Goal: Information Seeking & Learning: Learn about a topic

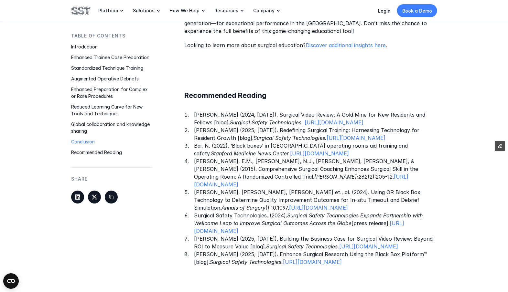
scroll to position [1427, 0]
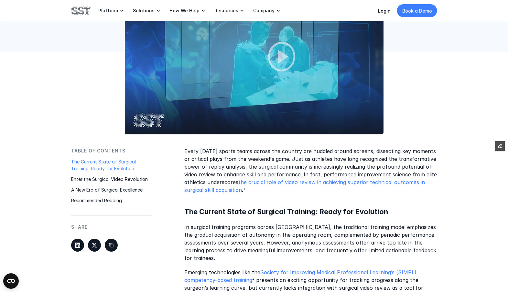
scroll to position [213, 0]
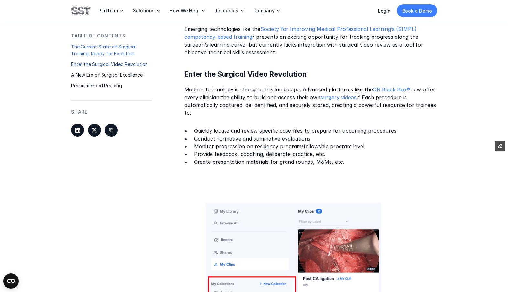
scroll to position [640, 0]
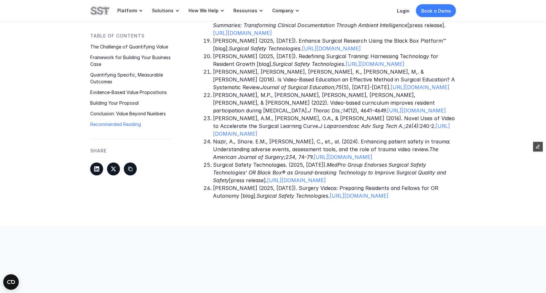
scroll to position [1563, 0]
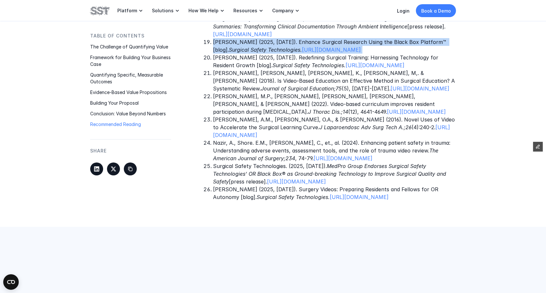
drag, startPoint x: 320, startPoint y: 73, endPoint x: 215, endPoint y: 56, distance: 106.1
click at [215, 54] on p "Villarreal, J. (2025, February 26). Enhance Surgical Research Using the Black B…" at bounding box center [334, 46] width 243 height 16
copy p "Villarreal, J. (2025, February 26). Enhance Surgical Research Using the Black B…"
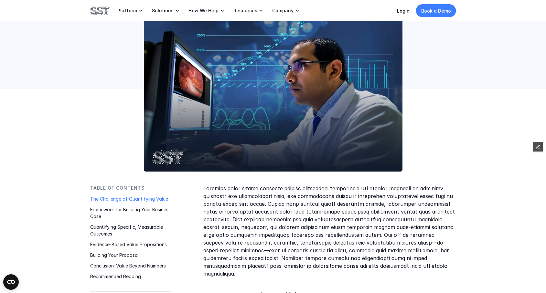
scroll to position [0, 0]
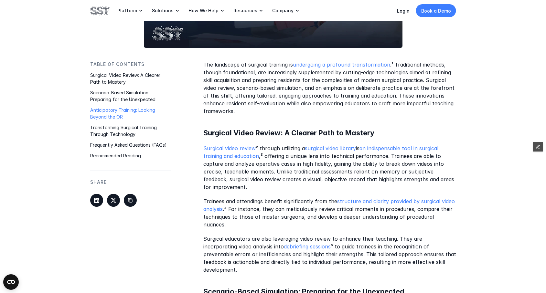
scroll to position [328, 0]
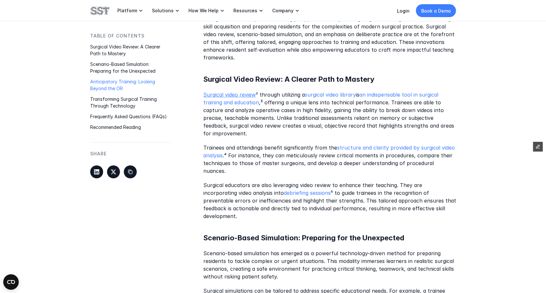
click at [243, 95] on link "Surgical video review" at bounding box center [230, 95] width 52 height 6
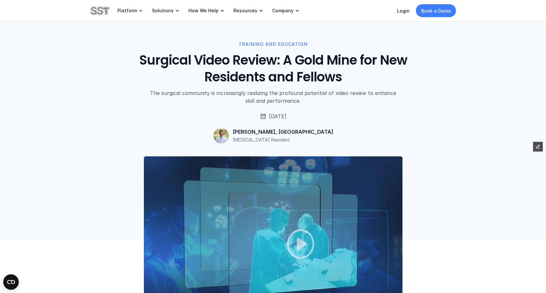
scroll to position [328, 0]
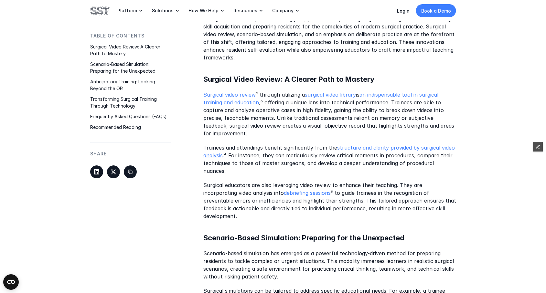
click at [215, 157] on link "structure and clarity provided by surgical video analysis" at bounding box center [330, 152] width 253 height 14
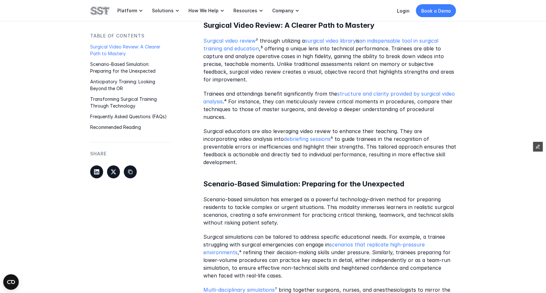
scroll to position [381, 0]
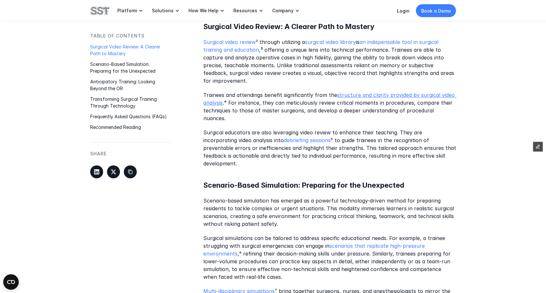
click at [215, 103] on link "structure and clarity provided by surgical video analysis" at bounding box center [330, 99] width 253 height 14
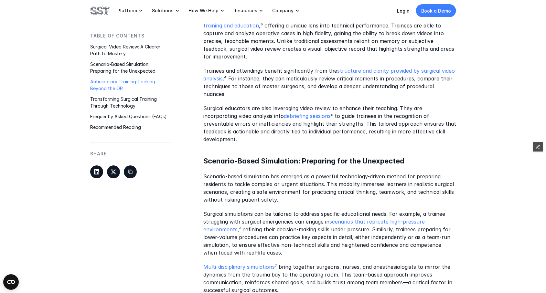
scroll to position [396, 0]
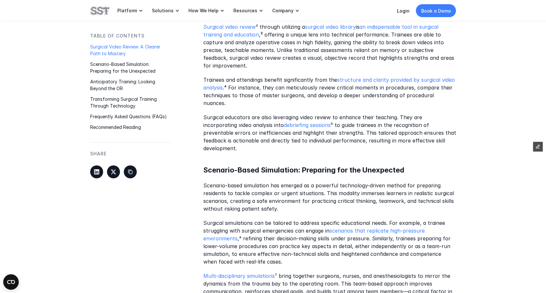
click at [284, 37] on p "Surgical video review ² through utilizing a surgical video library is an indisp…" at bounding box center [330, 46] width 253 height 47
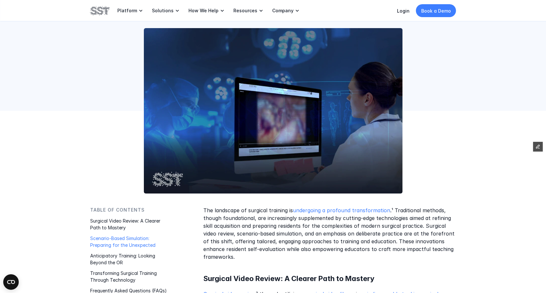
scroll to position [298, 0]
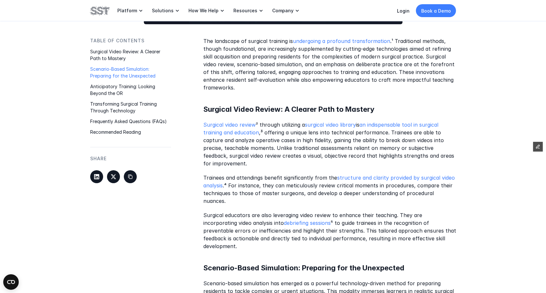
drag, startPoint x: 354, startPoint y: 179, endPoint x: 193, endPoint y: 43, distance: 210.5
copy div "The landscape of surgical training is undergoing a profound transformation .¹ T…"
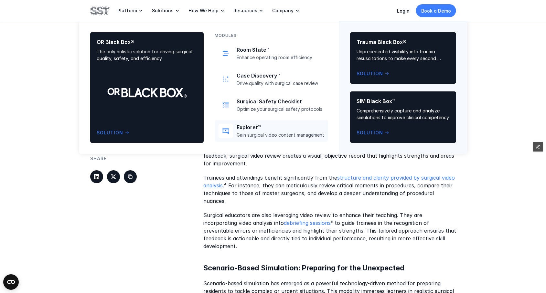
click at [270, 182] on p "Trainees and attendings benefit significantly from the structure and clarity pr…" at bounding box center [330, 189] width 253 height 31
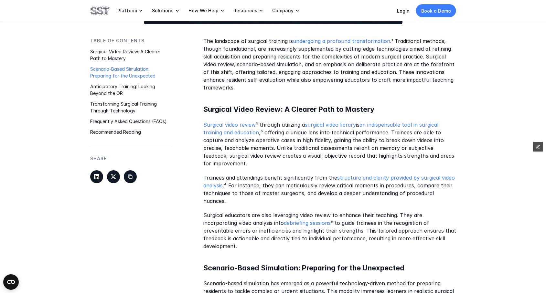
click at [226, 185] on p "Trainees and attendings benefit significantly from the structure and clarity pr…" at bounding box center [330, 189] width 253 height 31
click at [227, 184] on p "Trainees and attendings benefit significantly from the structure and clarity pr…" at bounding box center [330, 189] width 253 height 31
copy p "⁴"
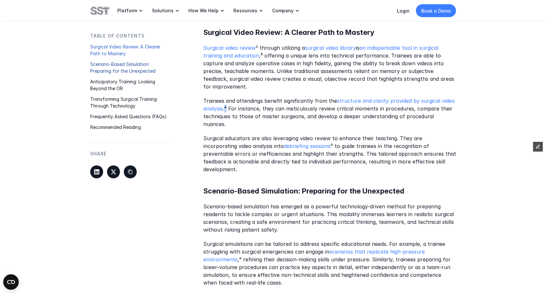
scroll to position [399, 0]
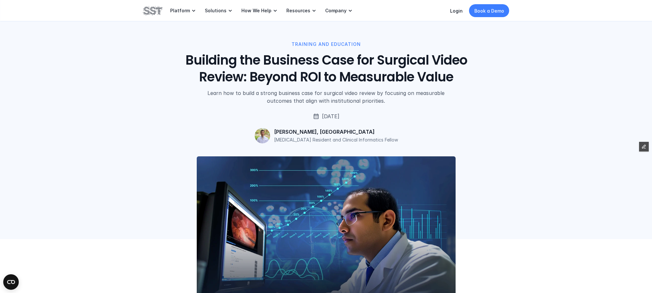
click at [90, 112] on div "TRAINING AND EDUCATION Building the Business Case for Surgical Video Review: Be…" at bounding box center [326, 72] width 652 height 144
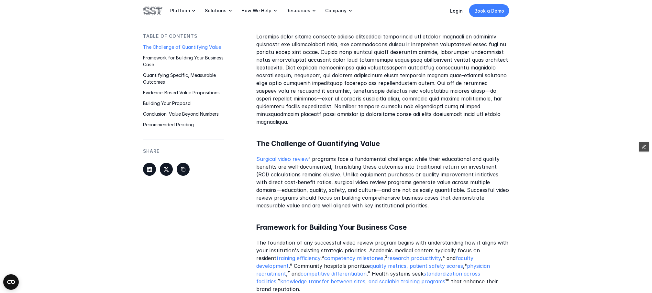
scroll to position [232, 0]
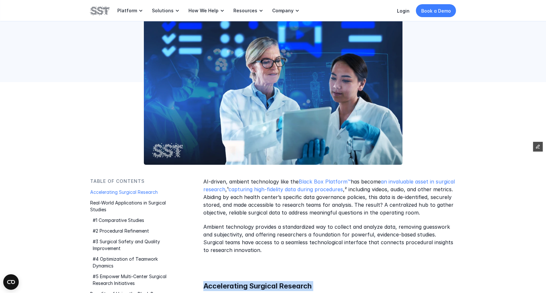
scroll to position [210, 0]
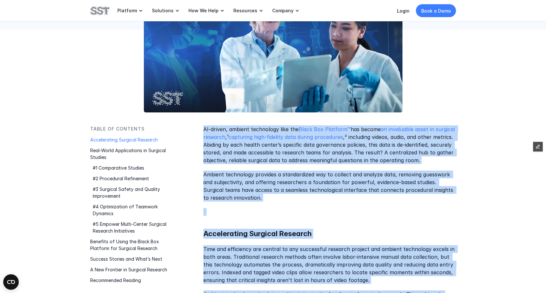
drag, startPoint x: 331, startPoint y: 253, endPoint x: 204, endPoint y: 131, distance: 175.5
copy div "AI-driven, ambient technology like the Black Box Platform™ has become an invalu…"
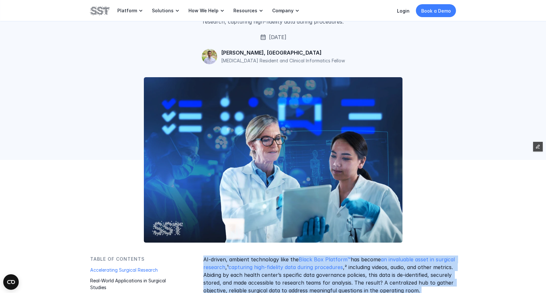
scroll to position [0, 0]
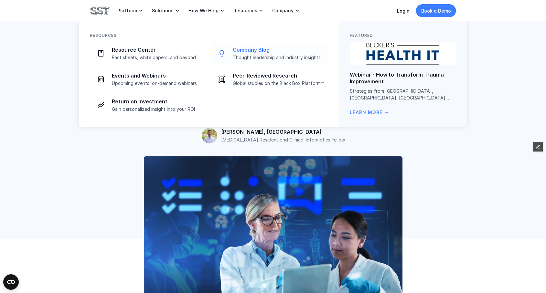
click at [250, 49] on p "Company Blog" at bounding box center [278, 50] width 91 height 7
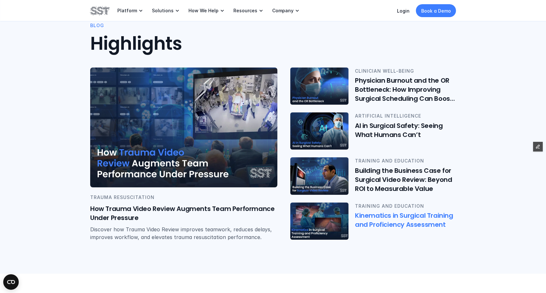
scroll to position [119, 0]
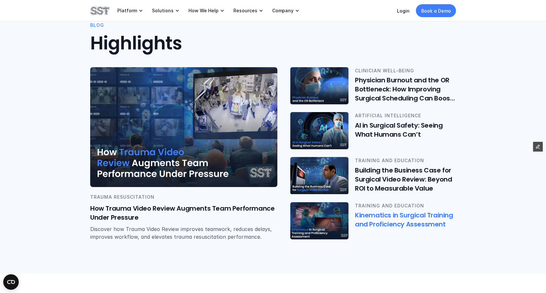
click at [319, 177] on img at bounding box center [320, 176] width 58 height 37
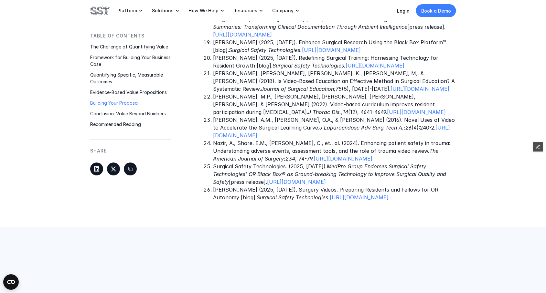
scroll to position [1563, 0]
drag, startPoint x: 328, startPoint y: 98, endPoint x: 318, endPoint y: 99, distance: 10.7
click at [327, 69] on p "Villarreal, J. (2025, April 16). Redefining Surgical Training: Harnessing Techn…" at bounding box center [334, 62] width 243 height 16
drag, startPoint x: 316, startPoint y: 98, endPoint x: 214, endPoint y: 83, distance: 103.7
click at [214, 69] on p "Villarreal, J. (2025, April 16). Redefining Surgical Training: Harnessing Techn…" at bounding box center [334, 62] width 243 height 16
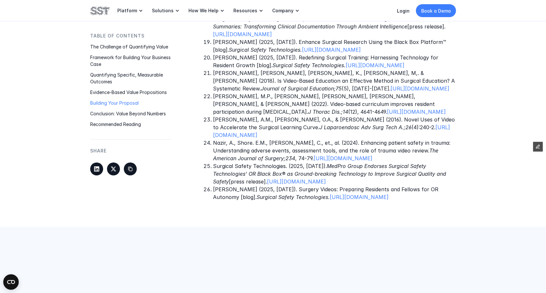
copy p "Villarreal, J. (2025, April 16). Redefining Surgical Training: Harnessing Techn…"
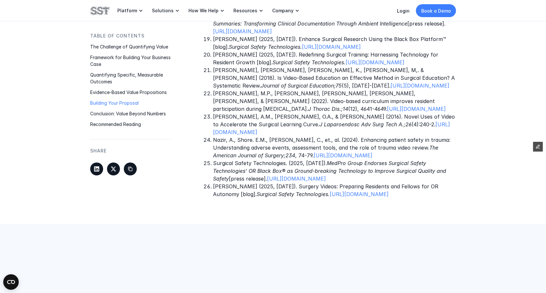
scroll to position [1559, 0]
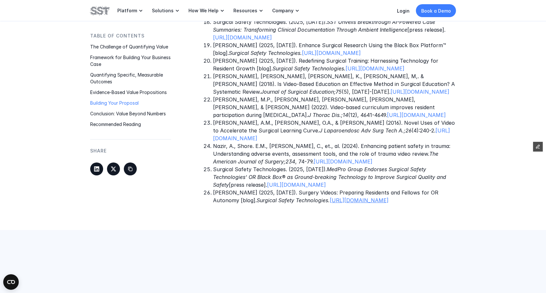
click at [351, 204] on link "https://www.surgicalsafety.com/blog/surgery-videos-transforming-training" at bounding box center [359, 200] width 59 height 6
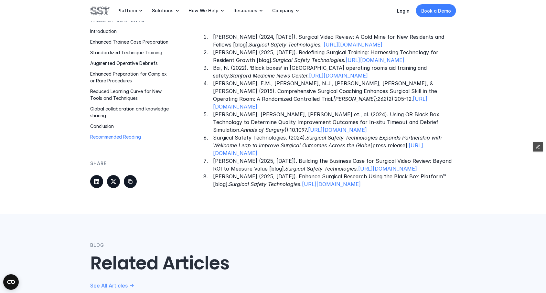
scroll to position [1441, 0]
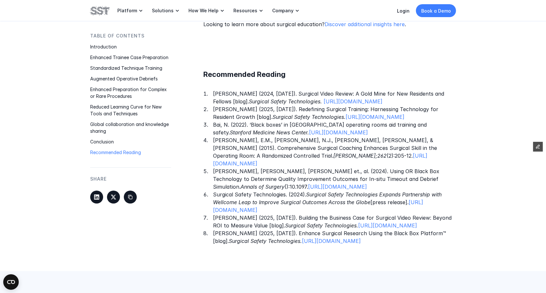
drag, startPoint x: 432, startPoint y: 243, endPoint x: 212, endPoint y: 229, distance: 219.8
click at [212, 229] on ol "[PERSON_NAME] (2024, [DATE]). Surgical Video Review: A Gold Mine for New Reside…" at bounding box center [330, 167] width 253 height 155
copy p "[PERSON_NAME] (2025, [DATE]). Building the Business Case for Surgical Video Rev…"
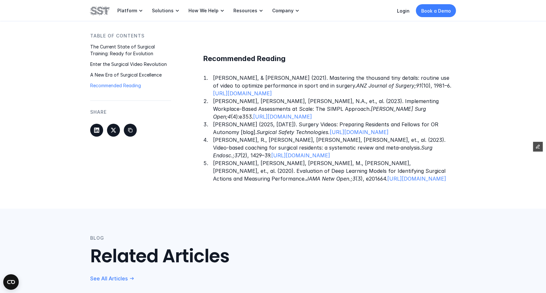
scroll to position [820, 0]
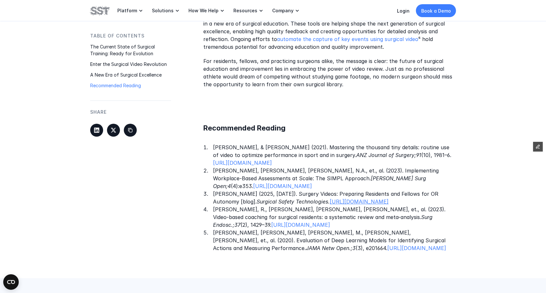
click at [354, 203] on link "https://www.surgicalsafety.com/blog/surgery-videos-transforming-training" at bounding box center [359, 202] width 59 height 6
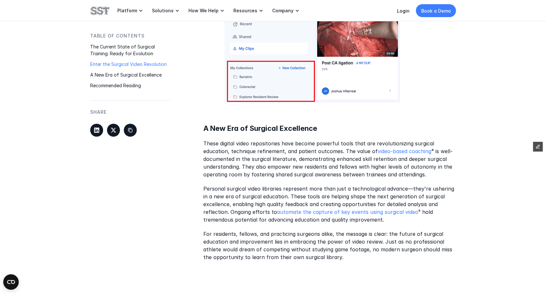
scroll to position [677, 0]
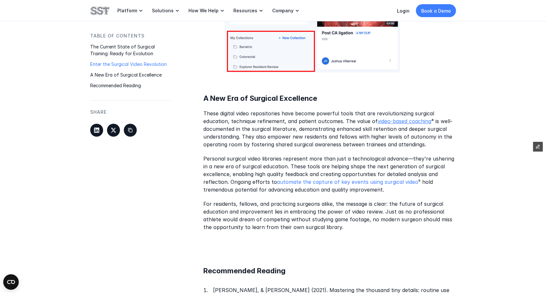
click at [411, 121] on link "video-based coaching" at bounding box center [405, 121] width 54 height 6
click at [303, 181] on link "automate the capture of key events using surgical video" at bounding box center [347, 182] width 141 height 6
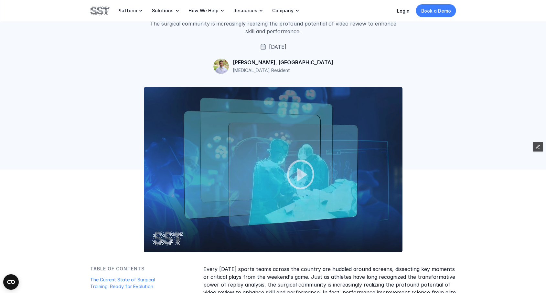
scroll to position [0, 0]
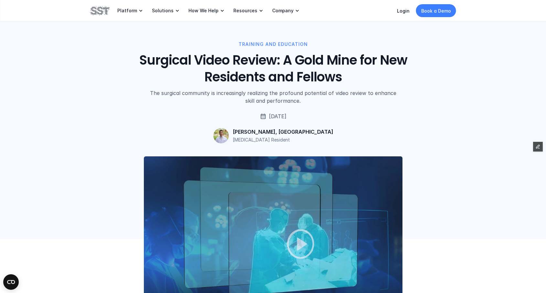
drag, startPoint x: 416, startPoint y: 271, endPoint x: 130, endPoint y: 52, distance: 359.6
click at [160, 59] on h1 "Surgical Video Review: A Gold Mine for New Residents and Fellows" at bounding box center [273, 69] width 293 height 34
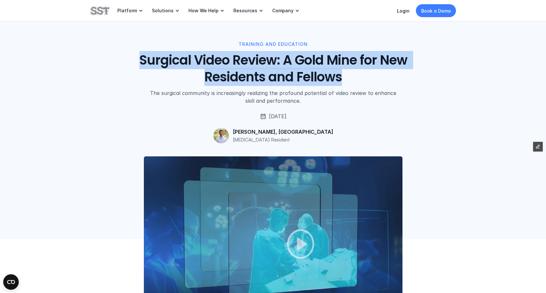
drag, startPoint x: 128, startPoint y: 51, endPoint x: 347, endPoint y: 84, distance: 221.5
click at [347, 83] on div "TRAINING AND EDUCATION Surgical Video Review: A Gold Mine for New Residents and…" at bounding box center [273, 73] width 366 height 64
copy h1 "Surgical Video Review: A Gold Mine for New Residents and Fellows"
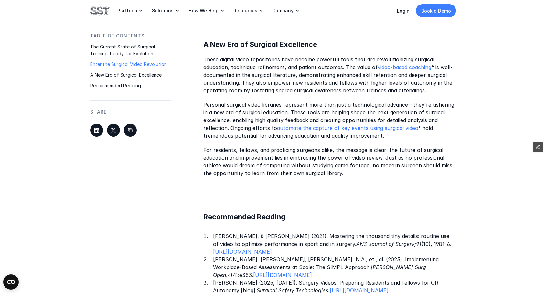
scroll to position [854, 0]
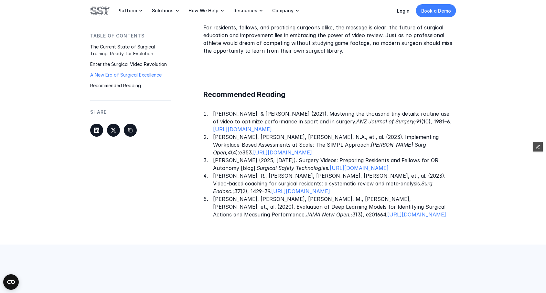
drag, startPoint x: 203, startPoint y: 99, endPoint x: 423, endPoint y: 222, distance: 252.3
copy div "Every Monday sports teams across the country are huddled around screens, dissec…"
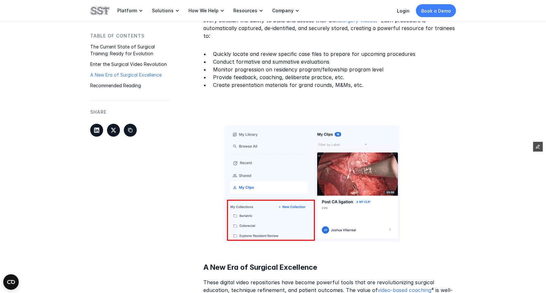
scroll to position [477, 0]
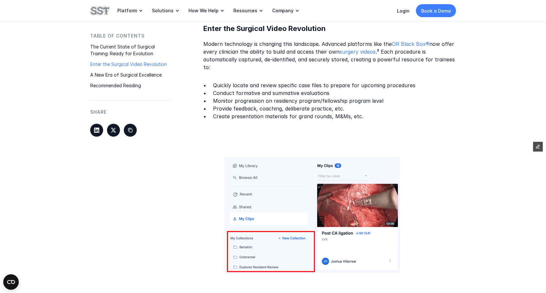
click at [257, 105] on p "Provide feedback, coaching, deliberate practice, etc." at bounding box center [334, 109] width 243 height 8
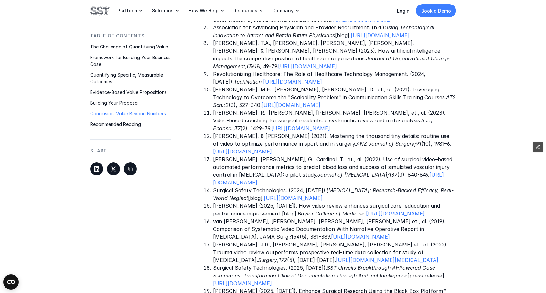
scroll to position [1331, 0]
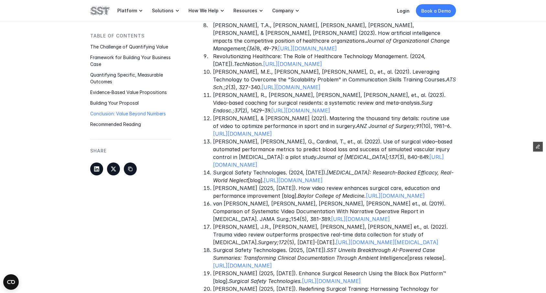
click at [310, 185] on p "[PERSON_NAME] (2025, [DATE]). How video review enhances surgical care, educatio…" at bounding box center [334, 192] width 243 height 16
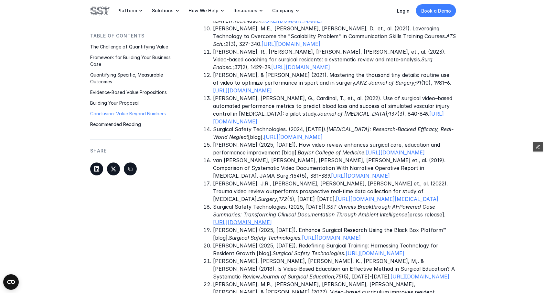
scroll to position [1386, 0]
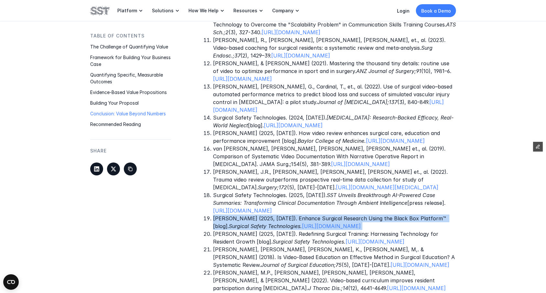
drag, startPoint x: 326, startPoint y: 251, endPoint x: 215, endPoint y: 234, distance: 113.0
click at [215, 230] on p "[PERSON_NAME] (2025, [DATE]). Enhance Surgical Research Using the Black Box Pla…" at bounding box center [334, 223] width 243 height 16
copy p "[PERSON_NAME] (2025, [DATE]). Enhance Surgical Research Using the Black Box Pla…"
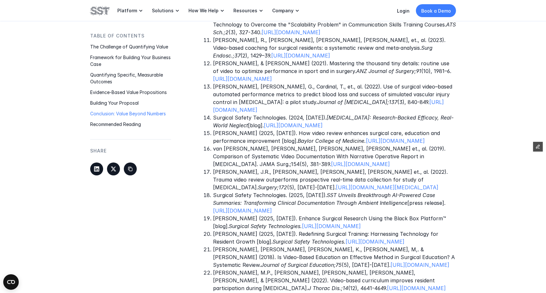
drag, startPoint x: 329, startPoint y: 270, endPoint x: 214, endPoint y: 258, distance: 116.2
click at [214, 246] on p "[PERSON_NAME] (2025, [DATE]). Redefining Surgical Training: Harnessing Technolo…" at bounding box center [334, 238] width 243 height 16
copy p "[PERSON_NAME] (2025, [DATE]). Redefining Surgical Training: Harnessing Technolo…"
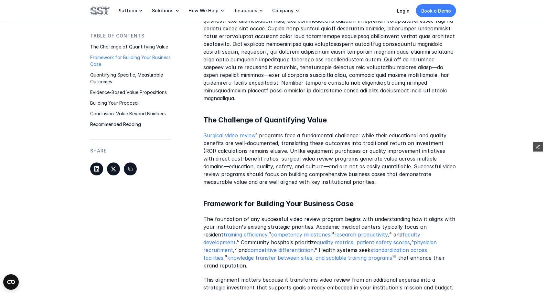
scroll to position [327, 0]
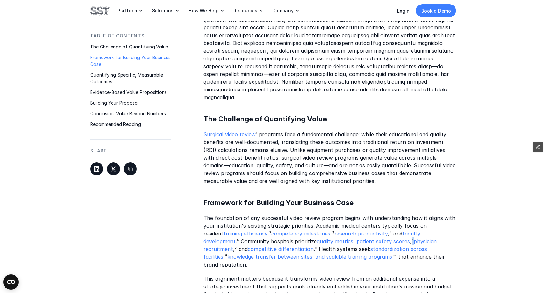
click at [373, 234] on p "The foundation of any successful video review program begins with understanding…" at bounding box center [330, 242] width 253 height 54
copy p "⁶"
click at [432, 232] on p "The foundation of any successful video review program begins with understanding…" at bounding box center [330, 242] width 253 height 54
copy p "⁷"
click at [270, 241] on p "The foundation of any successful video review program begins with understanding…" at bounding box center [330, 242] width 253 height 54
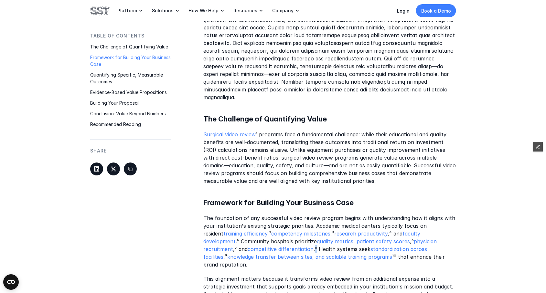
copy p "⁸"
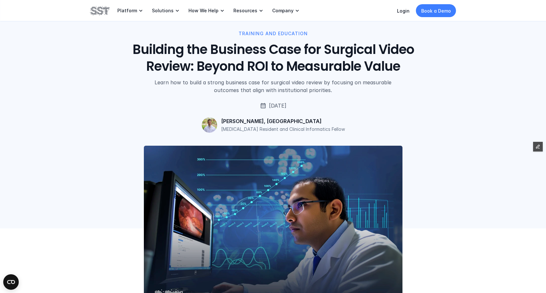
scroll to position [0, 0]
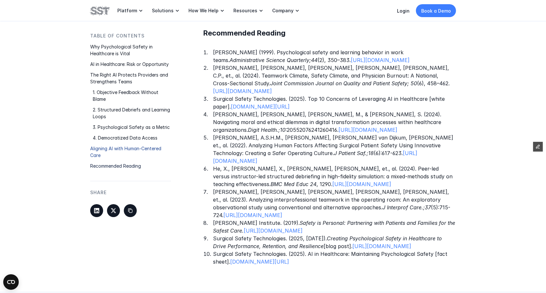
scroll to position [1333, 0]
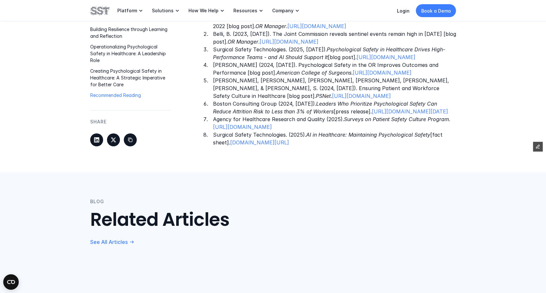
scroll to position [1148, 0]
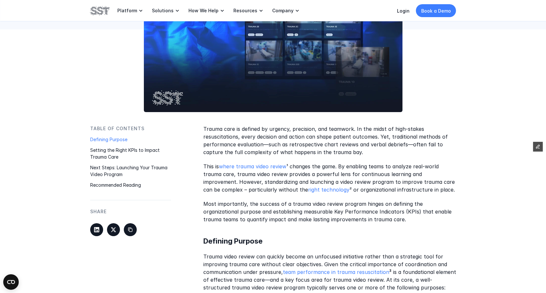
scroll to position [210, 0]
click at [267, 169] on link "where trauma video review" at bounding box center [253, 167] width 68 height 6
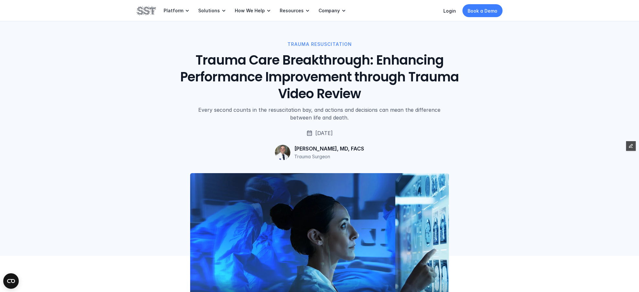
drag, startPoint x: 208, startPoint y: 61, endPoint x: 369, endPoint y: 89, distance: 163.8
click at [369, 89] on h1 "Trauma Care Breakthrough: Enhancing Performance Improvement through Trauma Vide…" at bounding box center [319, 77] width 293 height 50
copy h1 "Trauma Care Breakthrough: Enhancing Performance Improvement through Trauma Vide…"
click at [228, 136] on div "TRAUMA RESUSCITATION Trauma Care Breakthrough: Enhancing Performance Improvemen…" at bounding box center [320, 101] width 366 height 120
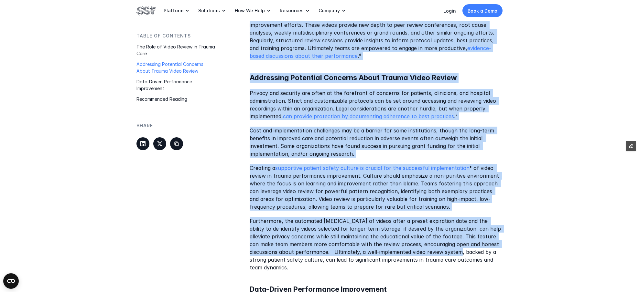
scroll to position [830, 0]
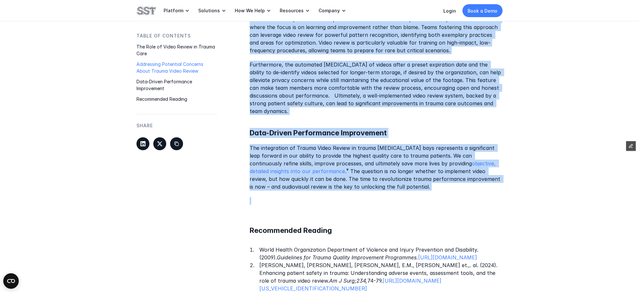
drag, startPoint x: 250, startPoint y: 44, endPoint x: 445, endPoint y: 195, distance: 247.2
click at [445, 195] on div "Every second counts in the resuscitation bay, and actions and decisions can mea…" at bounding box center [376, 8] width 253 height 972
copy div "Every second counts in the resuscitation bay, and actions and decisions can mea…"
click at [319, 112] on div "Every second counts in the resuscitation bay, and actions and decisions can mea…" at bounding box center [376, 8] width 253 height 972
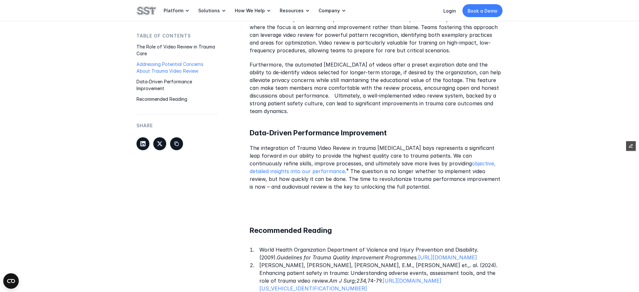
scroll to position [415, 0]
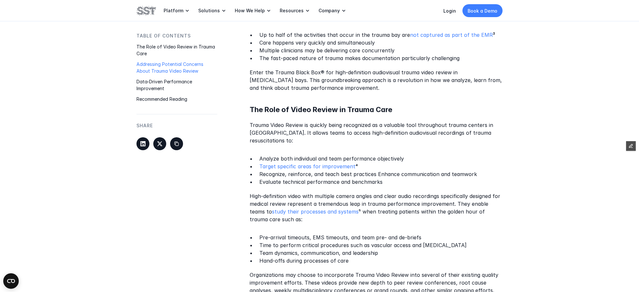
click at [377, 155] on p "Analyze both individual and team performance objectively" at bounding box center [380, 159] width 243 height 8
drag, startPoint x: 287, startPoint y: 147, endPoint x: 298, endPoint y: 149, distance: 11.5
click at [339, 161] on p "Analyze both individual and team performance objectively" at bounding box center [380, 159] width 243 height 8
click at [404, 159] on p "Analyze both individual and team performance objectively" at bounding box center [380, 159] width 243 height 8
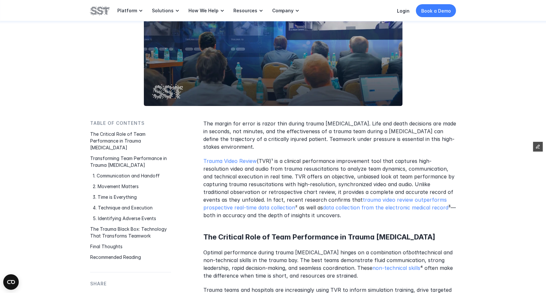
scroll to position [252, 0]
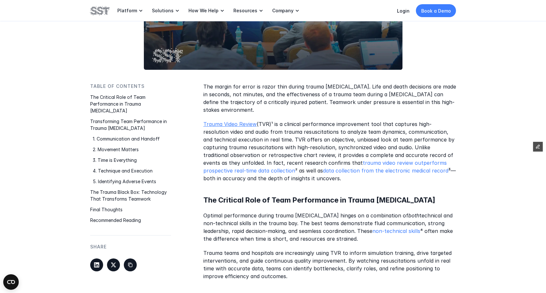
click at [244, 126] on link "Trauma Video Review" at bounding box center [230, 124] width 53 height 6
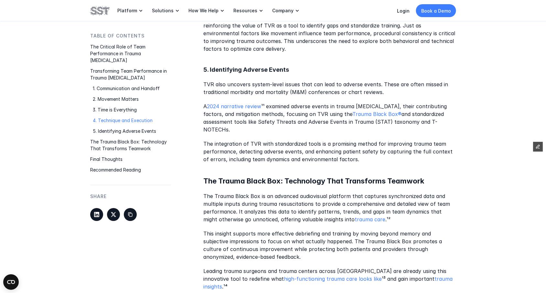
scroll to position [1052, 0]
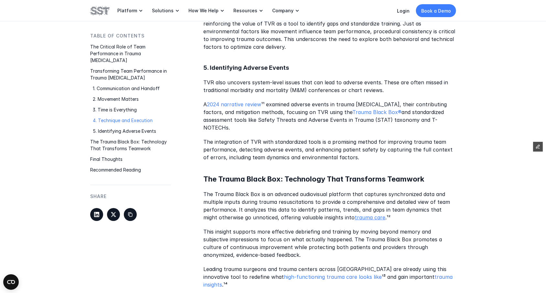
click at [355, 215] on link "trauma care" at bounding box center [370, 218] width 31 height 6
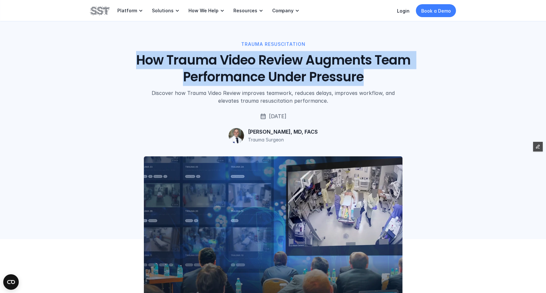
drag, startPoint x: 134, startPoint y: 57, endPoint x: 381, endPoint y: 79, distance: 248.5
click at [381, 79] on h1 "How Trauma Video Review Augments Team Performance Under Pressure" at bounding box center [273, 69] width 293 height 34
copy h1 "How Trauma Video Review Augments Team Performance Under Pressure"
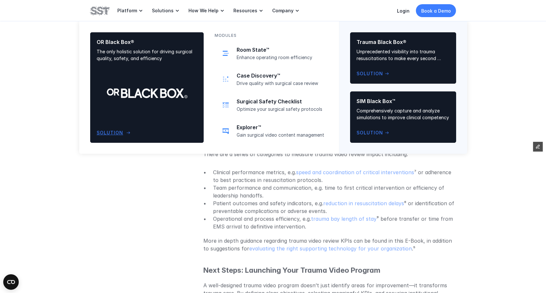
scroll to position [668, 0]
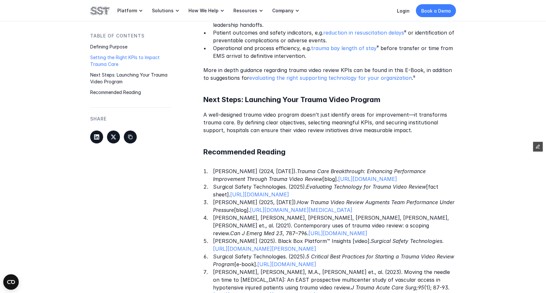
drag, startPoint x: 467, startPoint y: 218, endPoint x: 212, endPoint y: 210, distance: 255.4
click at [212, 210] on div "Table of Contents Defining Purpose Setting the Right KPIs to Impact Trauma Care…" at bounding box center [273, 19] width 546 height 705
copy p "Dumas, R.P. (2025, August 19). How Trauma Video Review Augments Team Performanc…"
click at [313, 214] on link "https://www.surgicalsafety.com/blog/team-performance-trauma-resuscitation" at bounding box center [301, 210] width 103 height 6
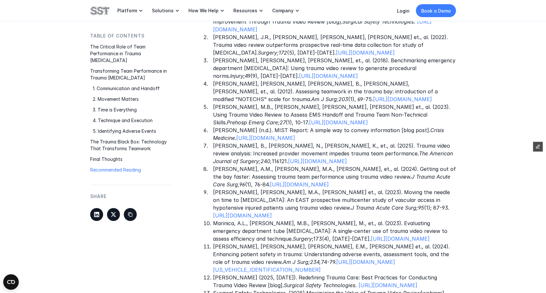
scroll to position [1456, 0]
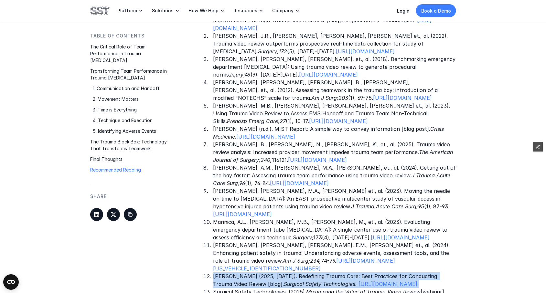
drag, startPoint x: 442, startPoint y: 259, endPoint x: 214, endPoint y: 248, distance: 228.4
click at [214, 273] on p "Dumas, R.P. (2025, March 4). Redefining Trauma Care: Best Practices for Conduct…" at bounding box center [334, 281] width 243 height 16
copy p "Dumas, R.P. (2025, March 4). Redefining Trauma Care: Best Practices for Conduct…"
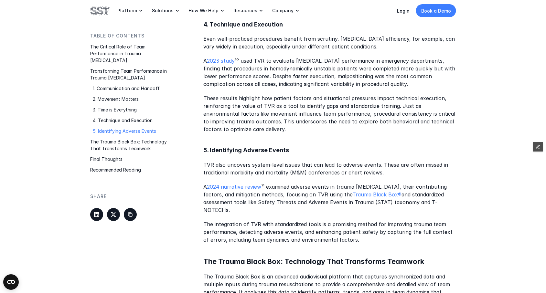
scroll to position [917, 0]
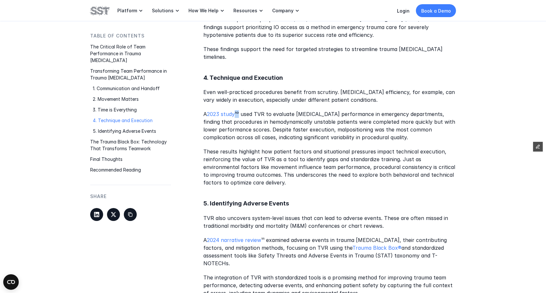
click at [237, 111] on p "A 2023 study ¹⁰ used TVR to evaluate tube thoracostomy performance in emergency…" at bounding box center [330, 126] width 253 height 31
copy p "¹⁰"
click at [262, 237] on p "A 2024 narrative review ¹¹ examined adverse events in trauma resuscitation, the…" at bounding box center [330, 252] width 253 height 31
copy p "¹¹"
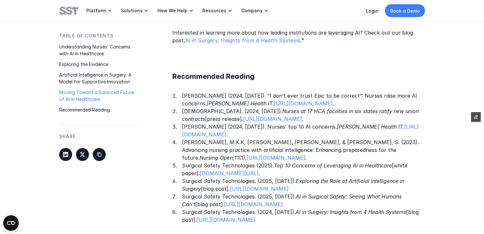
scroll to position [871, 0]
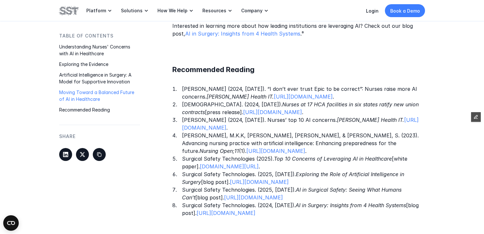
drag, startPoint x: 349, startPoint y: 221, endPoint x: 172, endPoint y: 214, distance: 177.1
copy p "Surgical Safety Technologies. (2024, October 2). AI in Surgery: Insights from 4…"
drag, startPoint x: 411, startPoint y: 205, endPoint x: 180, endPoint y: 195, distance: 231.2
click at [180, 195] on ol "Bruce, G. (2024, June 14). “I don’t ever trust Epic to be correct”: Nurses rais…" at bounding box center [298, 151] width 253 height 132
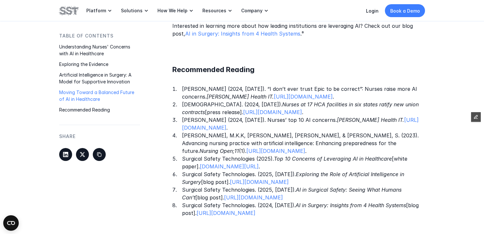
copy p "Surgical Safety Technologies. (2025, August 13). AI in Surgical Safety: Seeing …"
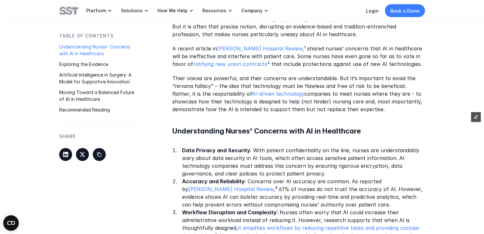
scroll to position [358, 0]
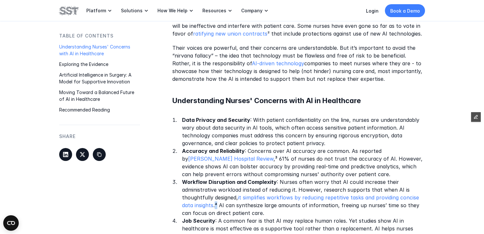
click at [216, 204] on p "Workflow Disruption and Complexity : Nurses often worry that AI could increase …" at bounding box center [303, 197] width 243 height 39
copy p "⁴"
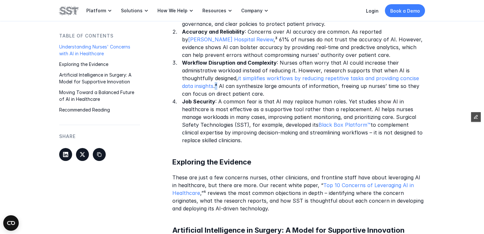
scroll to position [485, 0]
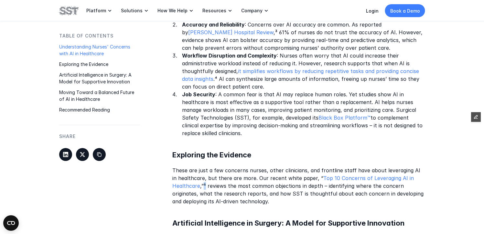
click at [203, 183] on p "These are just a few concerns nurses, other clinicians, and frontline staff hav…" at bounding box center [298, 186] width 253 height 39
copy p "⁵"
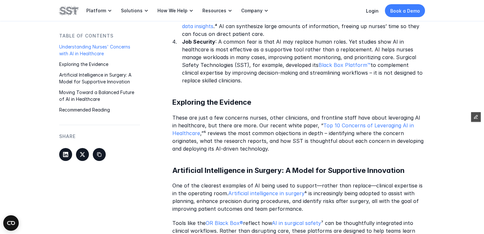
click at [248, 162] on div "Leveraging artificial intelligence (AI) in healthcare is top of mind for clinic…" at bounding box center [298, 173] width 253 height 753
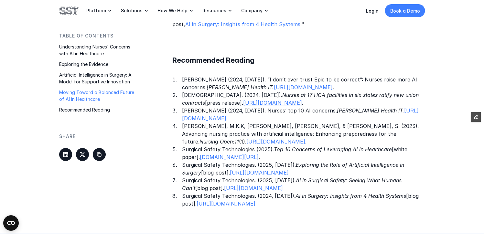
scroll to position [881, 0]
drag, startPoint x: 410, startPoint y: 193, endPoint x: 177, endPoint y: 189, distance: 233.6
click at [182, 189] on li "Surgical Safety Technologies. (2025, August 13). AI in Surgical Safety: Seeing …" at bounding box center [303, 184] width 243 height 16
copy p "Surgical Safety Technologies. (2025, August 13). AI in Surgical Safety: Seeing …"
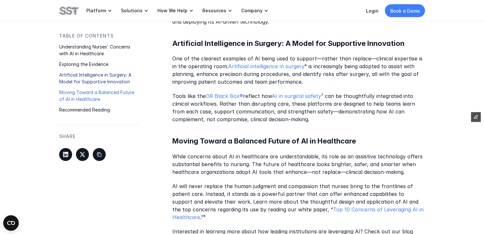
scroll to position [665, 0]
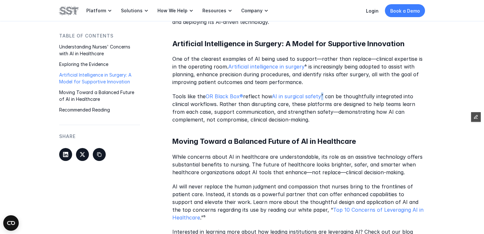
click at [322, 94] on p "Tools like the OR Black Box® reflect how AI in surgical safety ⁷ can be thought…" at bounding box center [298, 108] width 253 height 31
copy p "⁷"
click at [285, 230] on p "Interested in learning more about how leading institutions are leveraging AI? C…" at bounding box center [298, 236] width 253 height 16
copy p "⁸"
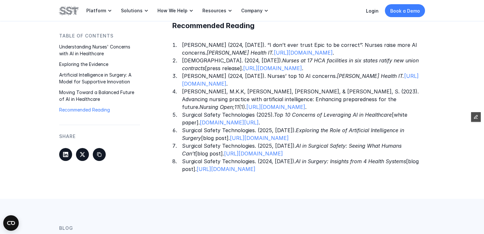
scroll to position [914, 0]
drag, startPoint x: 399, startPoint y: 147, endPoint x: 174, endPoint y: 137, distance: 225.7
click at [182, 137] on li "Surgical Safety Technologies. (2025, July 10). Exploring the Role of Artificial…" at bounding box center [303, 135] width 243 height 16
copy p "Surgical Safety Technologies. (2025, July 10). Exploring the Role of Artificial…"
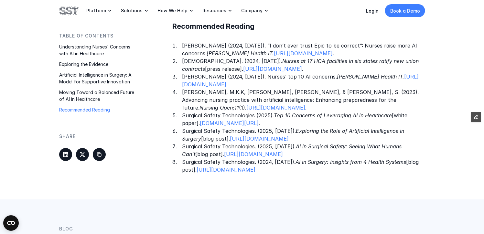
drag, startPoint x: 355, startPoint y: 180, endPoint x: 176, endPoint y: 170, distance: 178.9
click at [182, 170] on li "Surgical Safety Technologies. (2024, October 2). AI in Surgery: Insights from 4…" at bounding box center [303, 166] width 243 height 16
copy p "Surgical Safety Technologies. (2024, October 2). AI in Surgery: Insights from 4…"
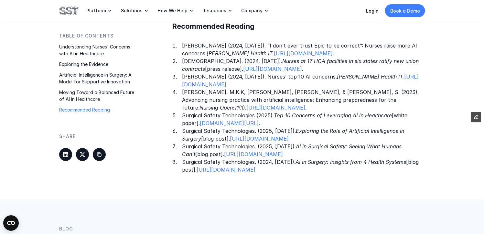
drag, startPoint x: 411, startPoint y: 166, endPoint x: 174, endPoint y: 152, distance: 237.6
click at [182, 152] on li "Surgical Safety Technologies. (2025, August 13). AI in Surgical Safety: Seeing …" at bounding box center [303, 151] width 243 height 16
copy p "Surgical Safety Technologies. (2025, August 13). AI in Surgical Safety: Seeing …"
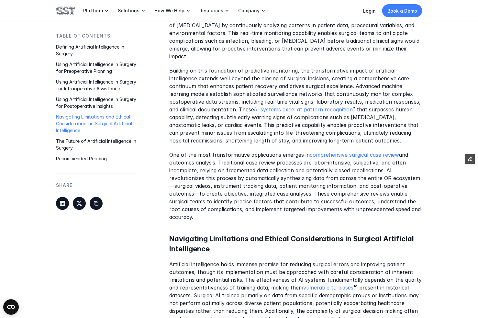
scroll to position [992, 0]
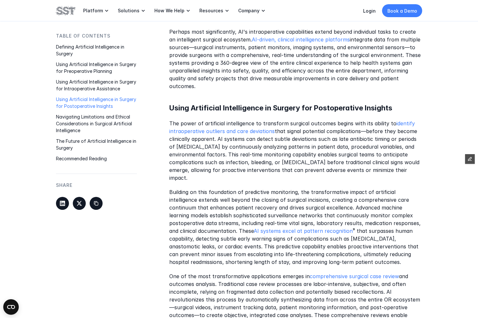
click at [238, 103] on h5 "Using Artificial Intelligence in Surgery for Postoperative Insights" at bounding box center [295, 108] width 253 height 10
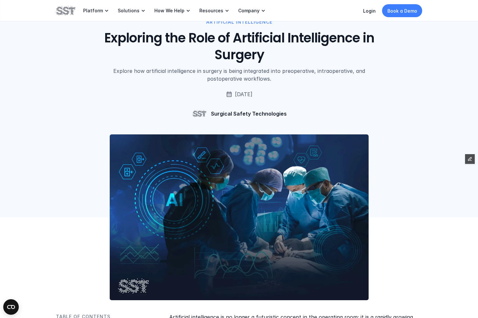
scroll to position [0, 0]
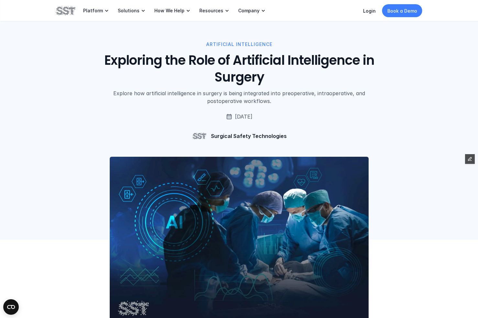
click at [229, 68] on h1 "Exploring the Role of Artificial Intelligence in Surgery" at bounding box center [239, 69] width 293 height 34
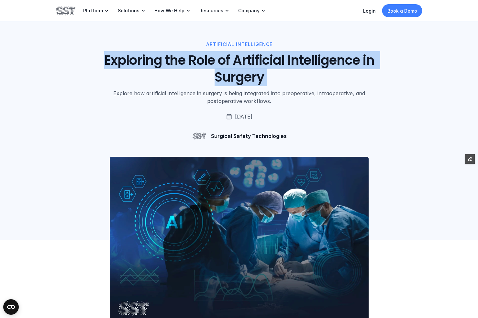
click at [229, 68] on h1 "Exploring the Role of Artificial Intelligence in Surgery" at bounding box center [239, 69] width 293 height 34
copy h1 "Exploring the Role of Artificial Intelligence in Surgery"
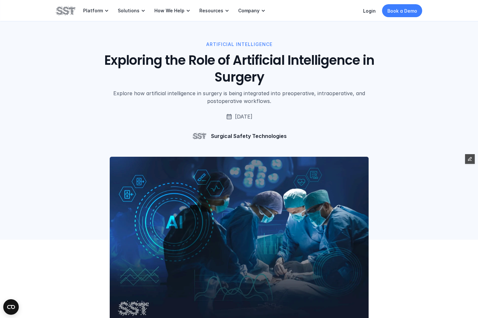
click at [387, 150] on div at bounding box center [239, 192] width 478 height 96
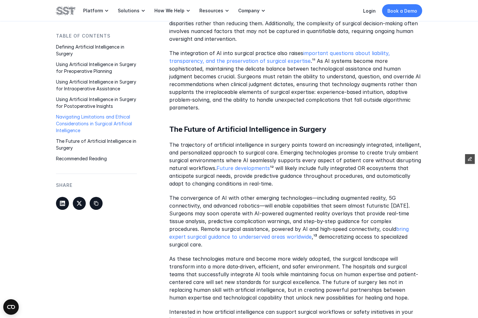
scroll to position [1401, 0]
drag, startPoint x: 168, startPoint y: 80, endPoint x: 355, endPoint y: 288, distance: 280.0
copy div "Artificial intelligence is no longer a futuristic concept in the operating room…"
click at [391, 140] on p "The trajectory of artificial intelligence in surgery points toward an increasin…" at bounding box center [295, 163] width 253 height 47
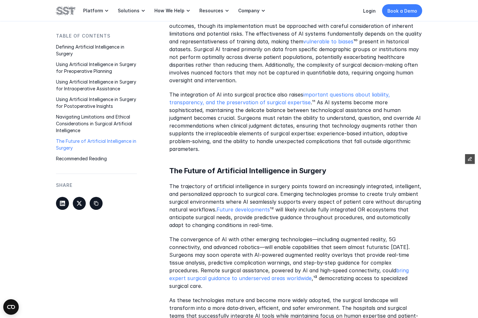
scroll to position [1230, 0]
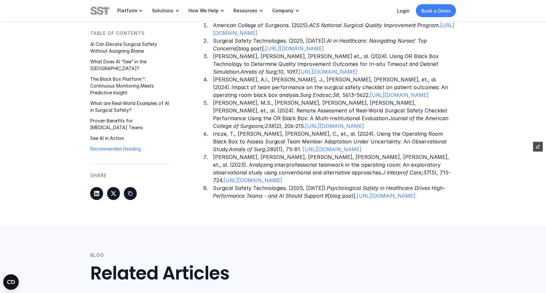
scroll to position [1535, 0]
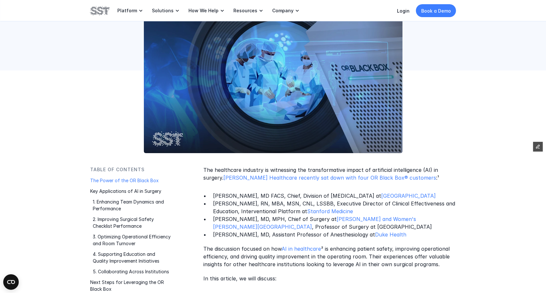
scroll to position [153, 0]
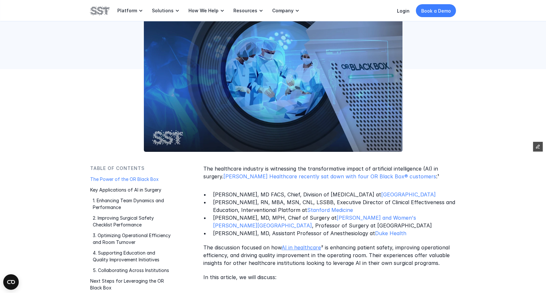
click at [312, 249] on link "AI in healthcare" at bounding box center [301, 248] width 39 height 6
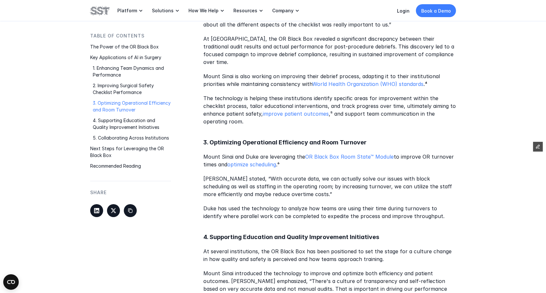
scroll to position [789, 0]
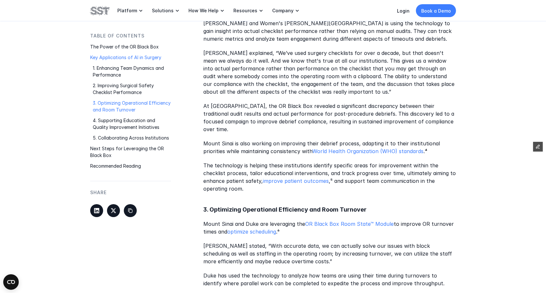
click at [129, 57] on p "Key Applications of AI in Surgery" at bounding box center [130, 57] width 81 height 7
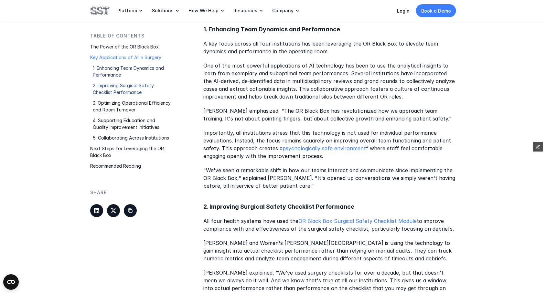
scroll to position [538, 0]
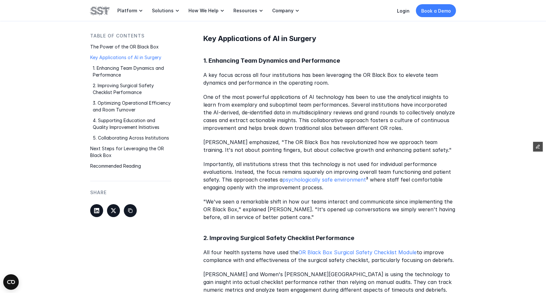
drag, startPoint x: 261, startPoint y: 72, endPoint x: 238, endPoint y: 75, distance: 23.1
click at [260, 72] on p "A key focus across all four institutions has been leveraging the OR Black Box t…" at bounding box center [330, 79] width 253 height 16
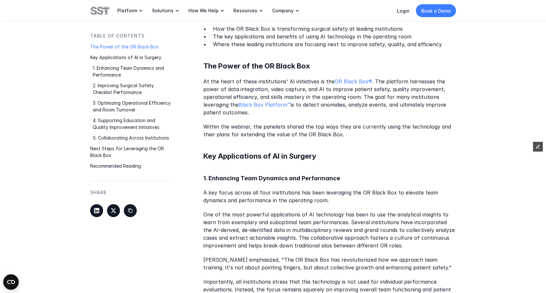
scroll to position [420, 0]
click at [289, 152] on h5 "Key Applications of AI in Surgery" at bounding box center [330, 157] width 253 height 10
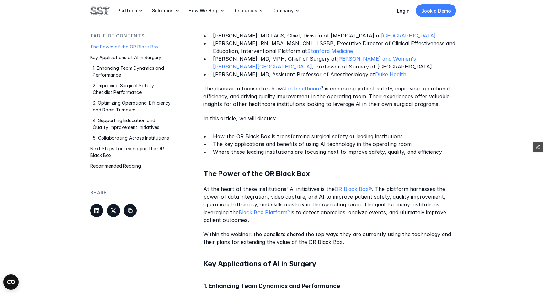
scroll to position [316, 0]
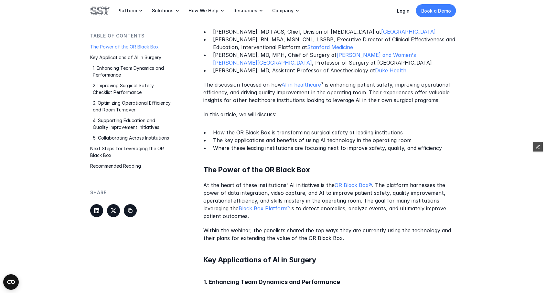
click at [289, 168] on h5 "The Power of the OR Black Box" at bounding box center [330, 170] width 253 height 10
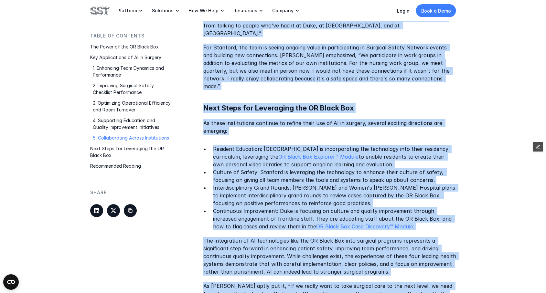
scroll to position [1379, 0]
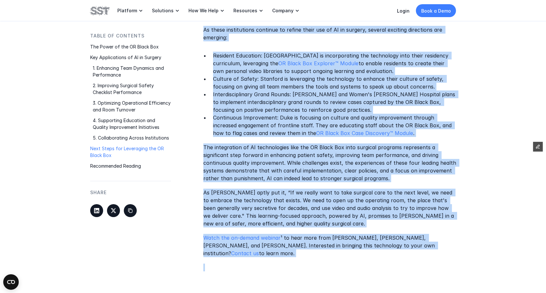
drag, startPoint x: 202, startPoint y: 60, endPoint x: 459, endPoint y: 236, distance: 311.8
copy div "Lor ipsumdolor sitametc ad elitseddoe tem incididuntutla etdolo ma aliquaenim a…"
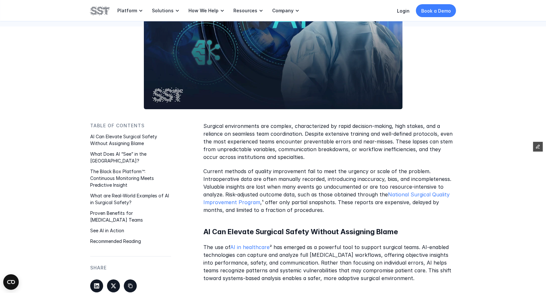
scroll to position [214, 0]
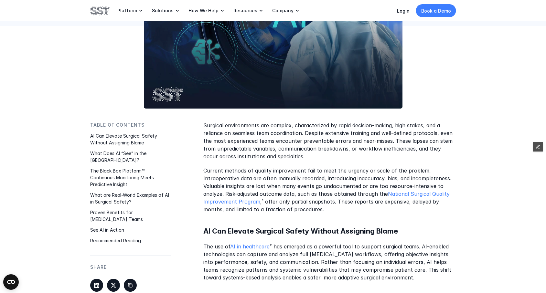
click at [251, 247] on link "AI in healthcare" at bounding box center [249, 247] width 39 height 6
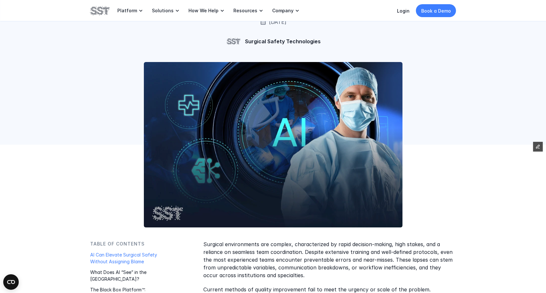
scroll to position [209, 0]
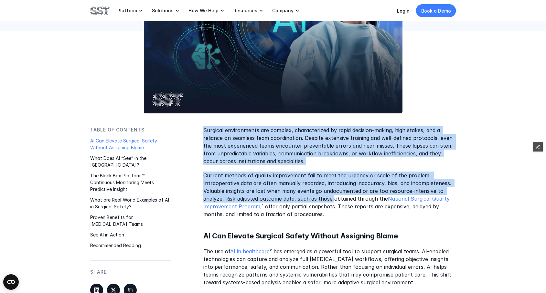
drag, startPoint x: 204, startPoint y: 129, endPoint x: 334, endPoint y: 196, distance: 146.4
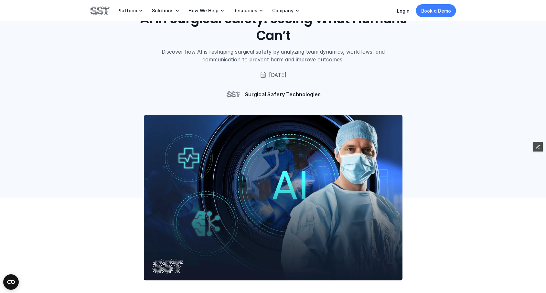
scroll to position [0, 0]
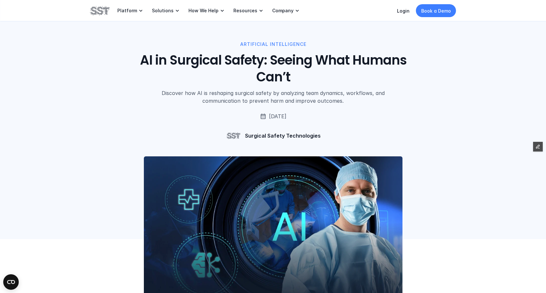
click at [275, 61] on h1 "AI in Surgical Safety: Seeing What Humans Can’t" at bounding box center [273, 69] width 293 height 34
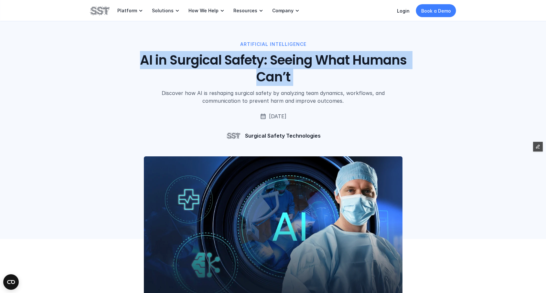
click at [275, 61] on h1 "AI in Surgical Safety: Seeing What Humans Can’t" at bounding box center [273, 69] width 293 height 34
copy h1 "AI in Surgical Safety: Seeing What Humans Can’t"
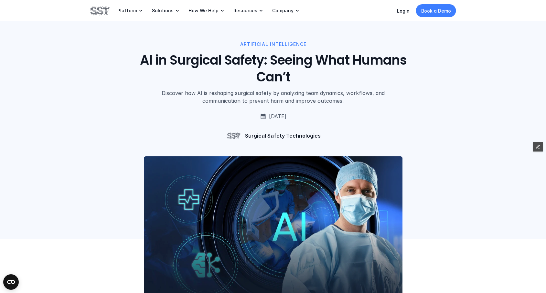
click at [178, 88] on div "ARTIFICIAL INTELLIGENCE AI in Surgical Safety: Seeing What Humans Can’t Discove…" at bounding box center [273, 73] width 366 height 64
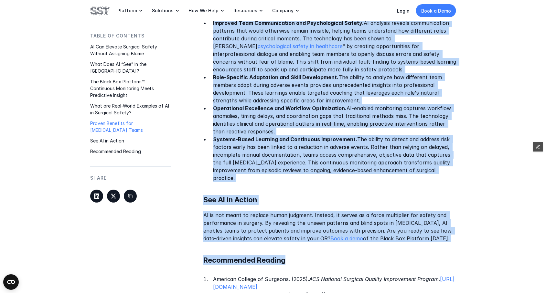
scroll to position [1408, 0]
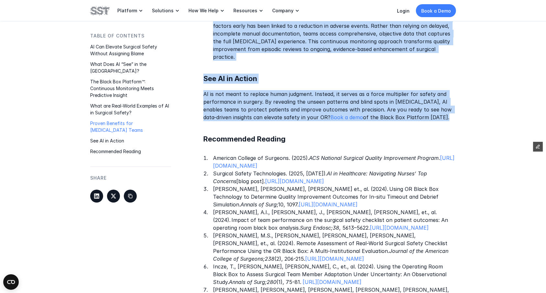
drag, startPoint x: 203, startPoint y: 120, endPoint x: 462, endPoint y: 110, distance: 260.0
copy div "Loremips dolorsitamet con adipisc, elitseddoeius te incid utlabore-etdolo, magn…"
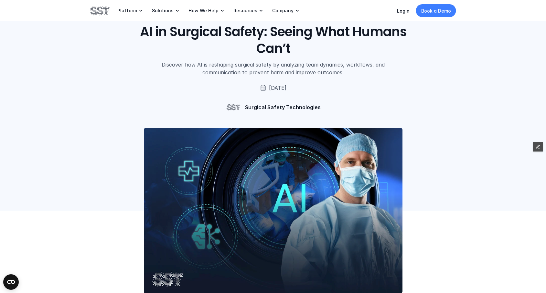
scroll to position [0, 0]
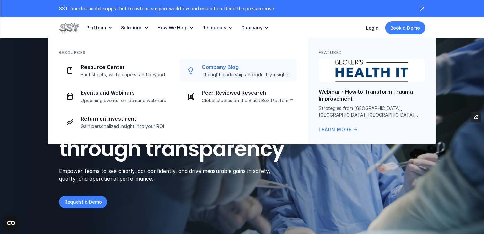
click at [207, 66] on p "Company Blog" at bounding box center [247, 67] width 91 height 7
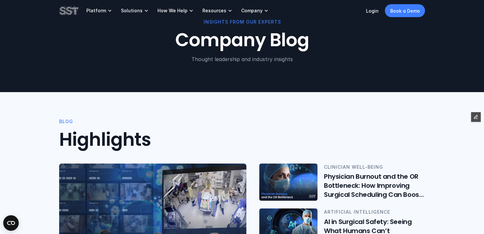
scroll to position [61, 0]
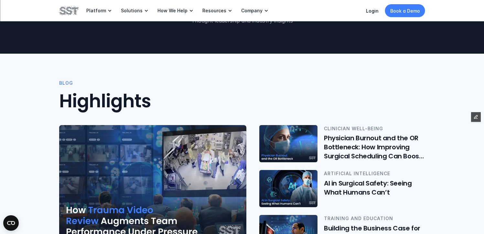
click at [166, 184] on img at bounding box center [152, 185] width 187 height 120
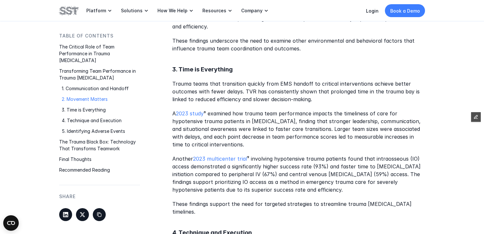
scroll to position [765, 0]
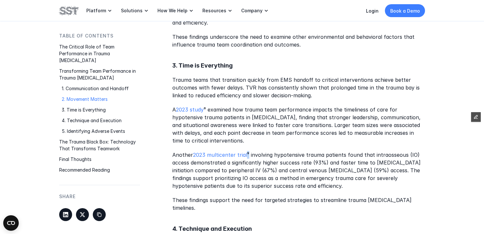
click at [247, 153] on p "Another 2023 multicenter trial ⁹ involving hypotensive trauma patients found th…" at bounding box center [298, 170] width 253 height 39
copy p "⁹"
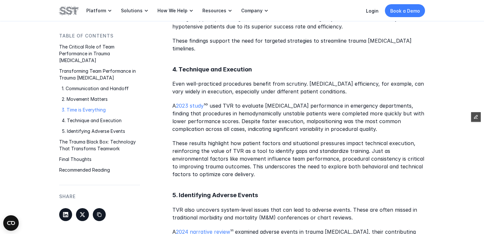
scroll to position [928, 0]
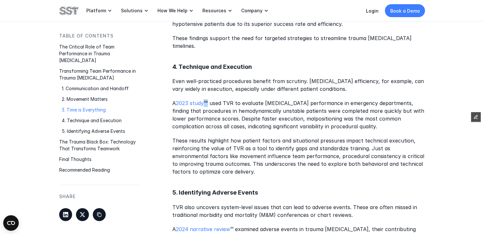
click at [206, 100] on p "A 2023 study ¹⁰ used TVR to evaluate tube thoracostomy performance in emergency…" at bounding box center [298, 115] width 253 height 31
copy p "¹⁰"
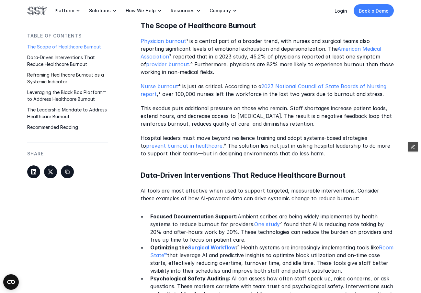
scroll to position [168, 0]
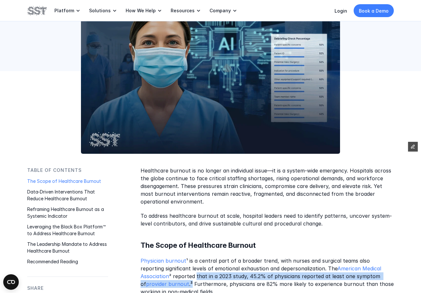
click at [163, 282] on p "Physician burnout ¹ is a central part of a broader trend, with nurses and surgi…" at bounding box center [266, 276] width 253 height 39
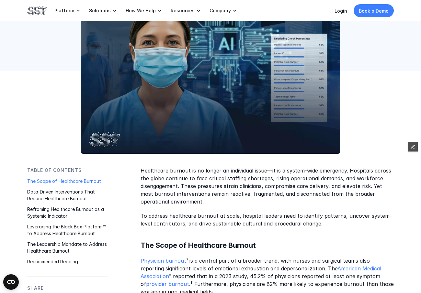
click at [165, 284] on p "Physician burnout ¹ is a central part of a broader trend, with nurses and surgi…" at bounding box center [266, 276] width 253 height 39
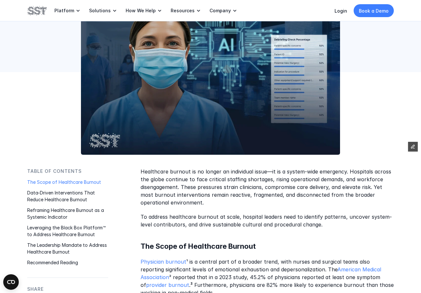
scroll to position [167, 0]
drag, startPoint x: 163, startPoint y: 285, endPoint x: 184, endPoint y: 282, distance: 21.2
click at [161, 285] on p "Physician burnout ¹ is a central part of a broader trend, with nurses and surgi…" at bounding box center [266, 278] width 253 height 39
copy p "³"
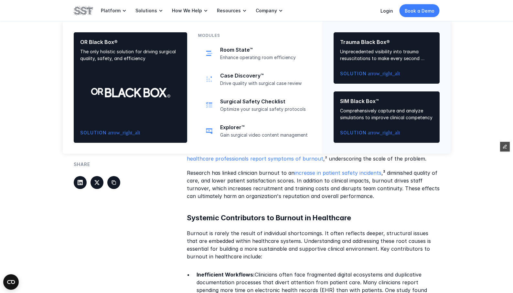
scroll to position [442, 0]
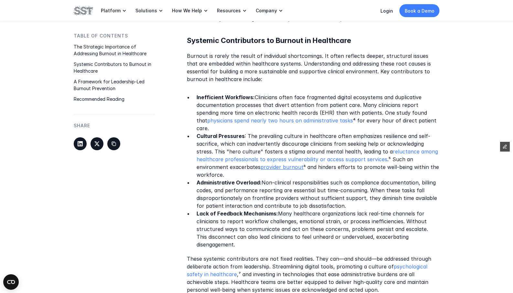
click at [294, 164] on link "provider burnout" at bounding box center [282, 167] width 43 height 6
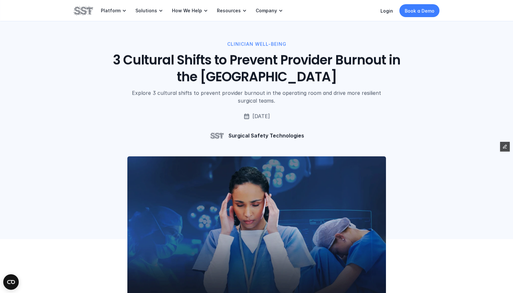
scroll to position [442, 0]
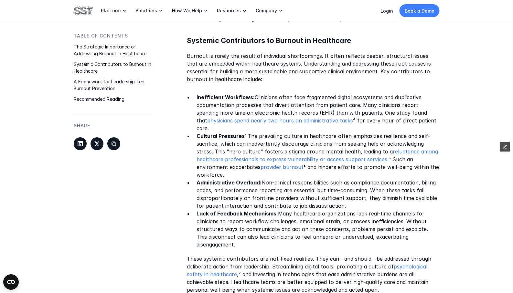
click at [358, 165] on p "Cultural Pressures : The prevailing culture in healthcare often emphasizes resi…" at bounding box center [318, 155] width 243 height 47
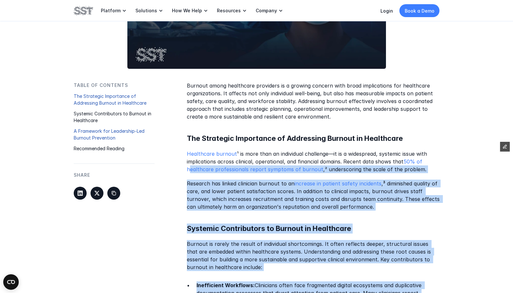
scroll to position [169, 0]
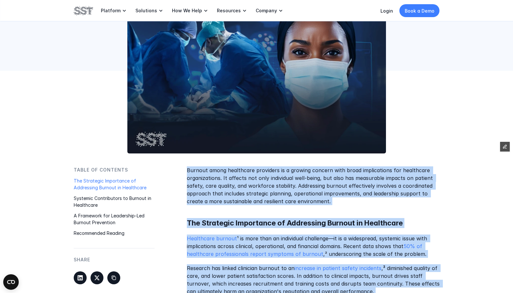
drag, startPoint x: 263, startPoint y: 174, endPoint x: 186, endPoint y: 168, distance: 76.9
copy div "Loremip dolor sitametcon adipiscin el s doeiusm tempori utla etdol magnaaliquae…"
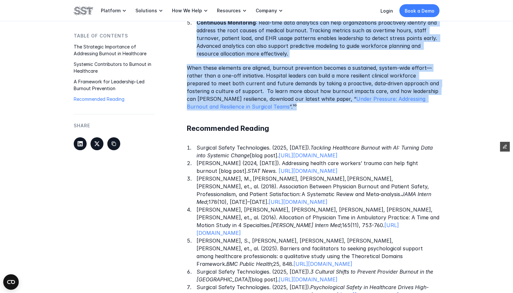
scroll to position [956, 0]
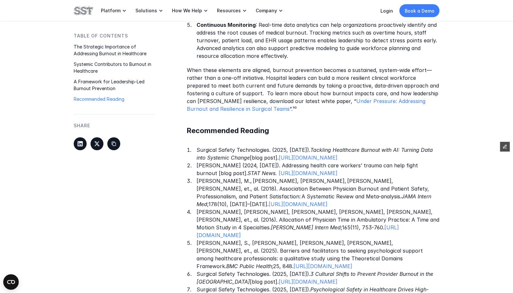
click at [353, 169] on p "[PERSON_NAME] (2024, [DATE]). Addressing health care workers’ trauma can help f…" at bounding box center [318, 170] width 243 height 16
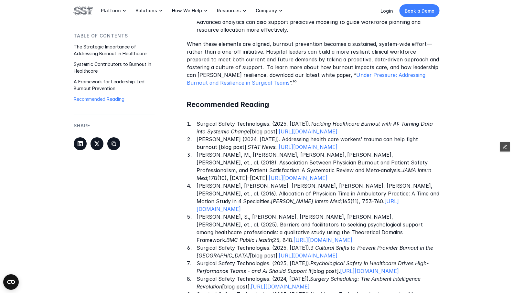
scroll to position [1064, 0]
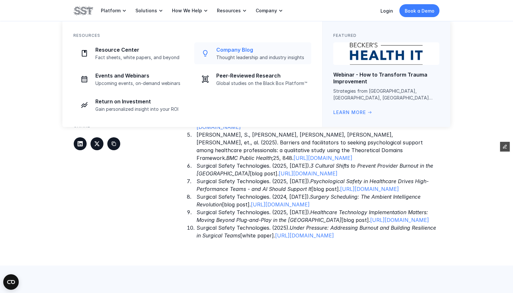
click at [225, 51] on p "Company Blog" at bounding box center [261, 50] width 91 height 7
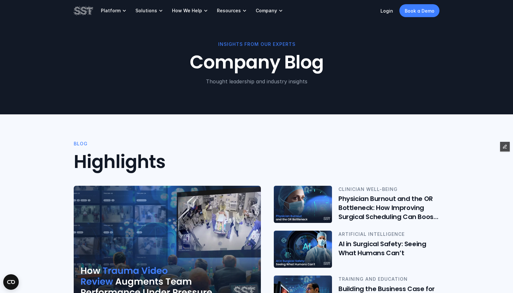
click at [206, 136] on div "BLOG Highlights TRAUMA [MEDICAL_DATA] How Trauma Video Review Augments Team Per…" at bounding box center [256, 254] width 513 height 278
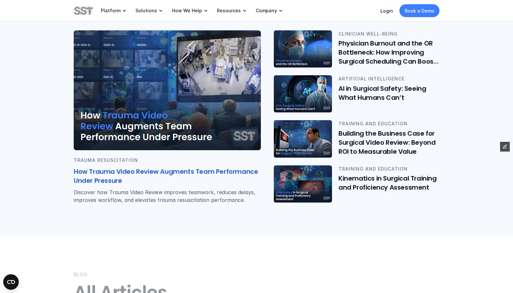
scroll to position [252, 0]
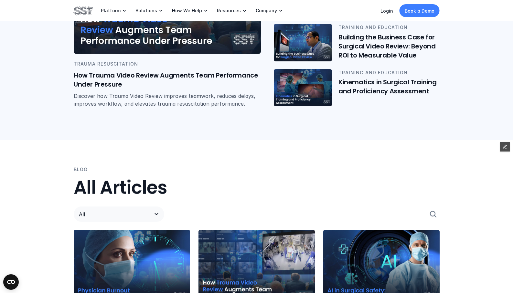
click at [108, 219] on div "All" at bounding box center [119, 215] width 91 height 16
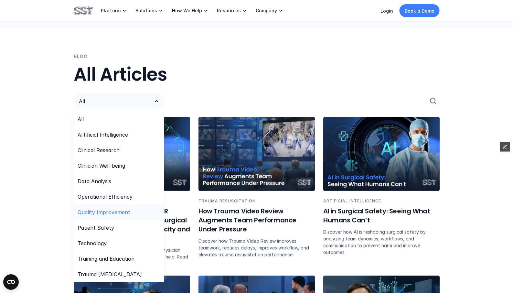
scroll to position [373, 0]
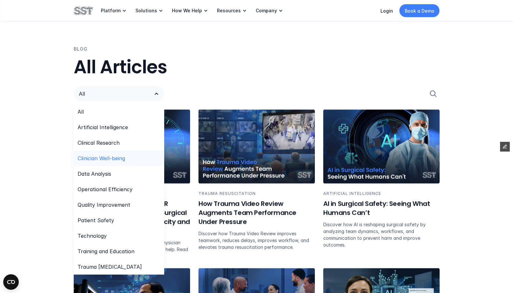
click at [107, 159] on p "Clinician Well-being" at bounding box center [102, 159] width 48 height 8
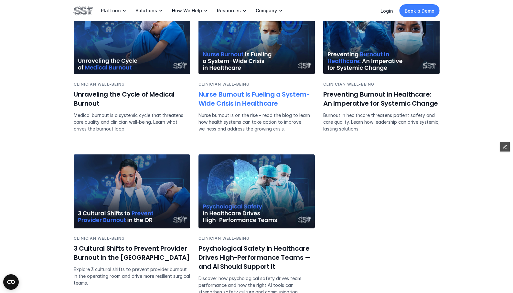
scroll to position [665, 0]
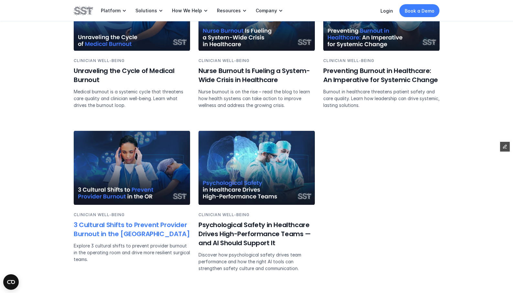
click at [135, 196] on img at bounding box center [132, 168] width 116 height 74
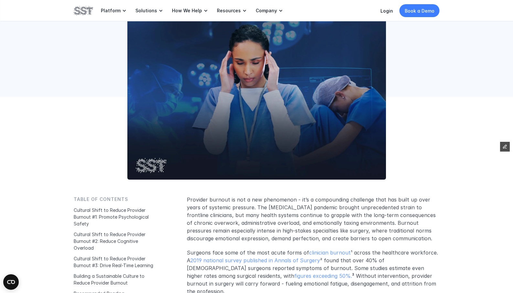
scroll to position [178, 0]
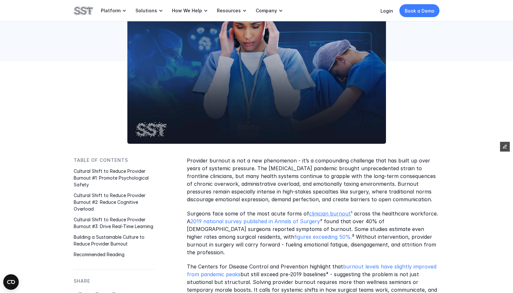
click at [338, 215] on link "clinician burnout" at bounding box center [330, 214] width 42 height 6
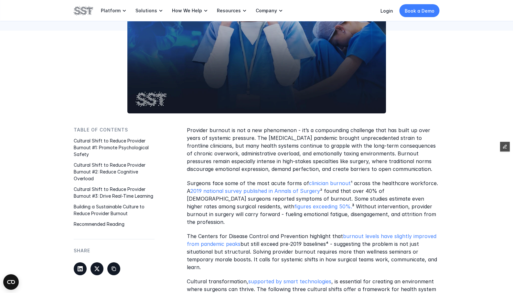
scroll to position [209, 0]
drag, startPoint x: 229, startPoint y: 130, endPoint x: 192, endPoint y: 129, distance: 37.2
click at [192, 129] on p "Provider burnout is not a new phenomenon - it’s a compounding challenge that ha…" at bounding box center [313, 149] width 253 height 47
click at [227, 138] on p "Provider burnout is not a new phenomenon - it’s a compounding challenge that ha…" at bounding box center [313, 149] width 253 height 47
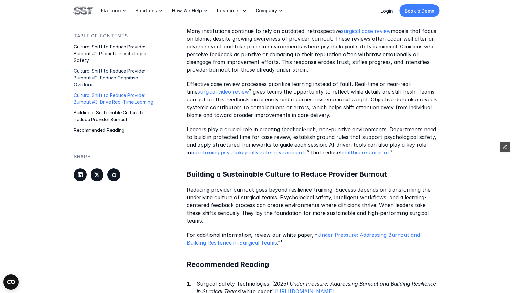
scroll to position [845, 0]
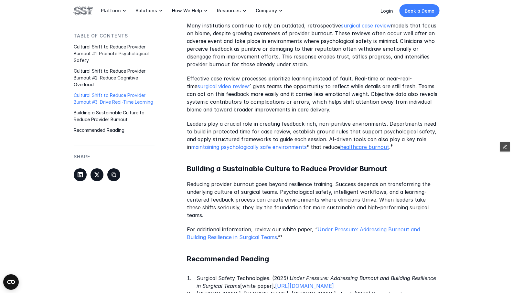
click at [353, 144] on link "healthcare burnout" at bounding box center [364, 147] width 49 height 6
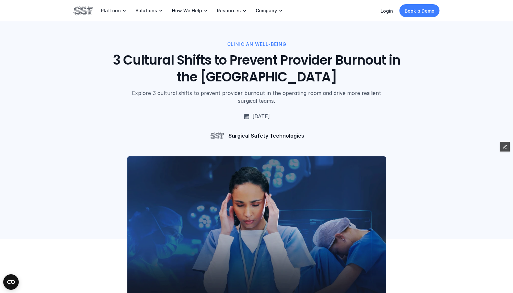
click at [251, 61] on h1 "3 Cultural Shifts to Prevent Provider Burnout in the [GEOGRAPHIC_DATA]" at bounding box center [256, 69] width 293 height 34
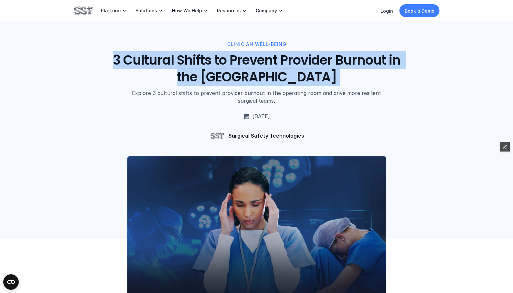
click at [251, 61] on h1 "3 Cultural Shifts to Prevent Provider Burnout in the [GEOGRAPHIC_DATA]" at bounding box center [256, 69] width 293 height 34
copy h1 "3 Cultural Shifts to Prevent Provider Burnout in the [GEOGRAPHIC_DATA]"
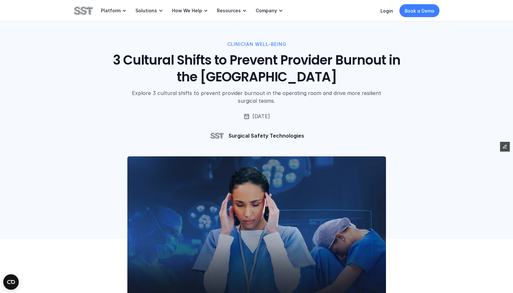
click at [178, 118] on div "CLINICIAN WELL-BEING 3 Cultural Shifts to Prevent Provider Burnout in the OR Ex…" at bounding box center [257, 92] width 366 height 103
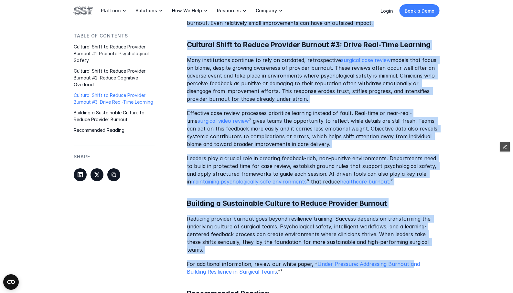
scroll to position [818, 0]
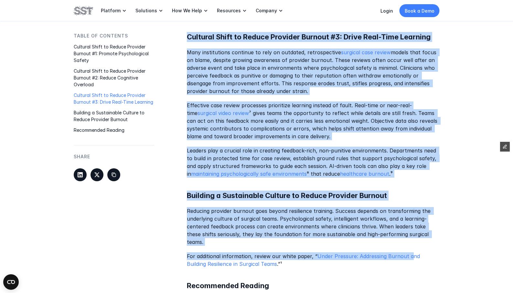
drag, startPoint x: 187, startPoint y: 80, endPoint x: 403, endPoint y: 241, distance: 269.8
copy div "Provider burnout is not a new phenomenon - it’s a compounding challenge that ha…"
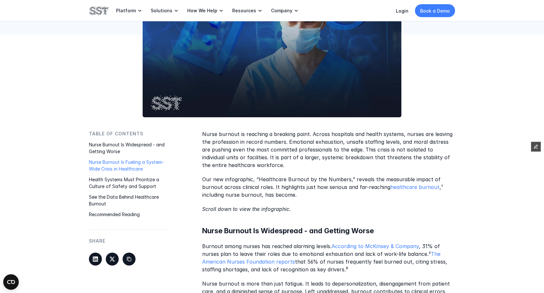
scroll to position [205, 0]
click at [285, 195] on p "Our new infographic, “Healthcare Burnout by the Numbers,” reveals the measurabl…" at bounding box center [328, 186] width 253 height 23
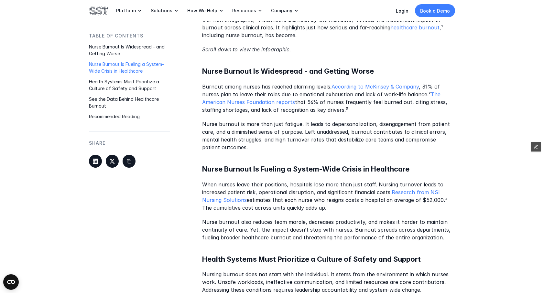
scroll to position [366, 0]
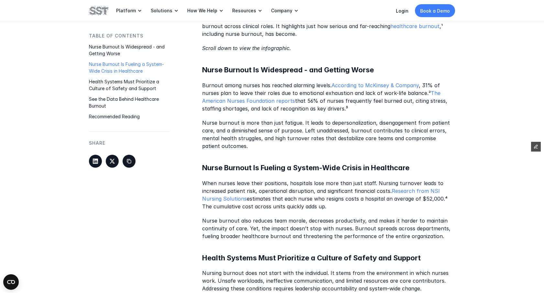
drag, startPoint x: 241, startPoint y: 237, endPoint x: 285, endPoint y: 241, distance: 43.8
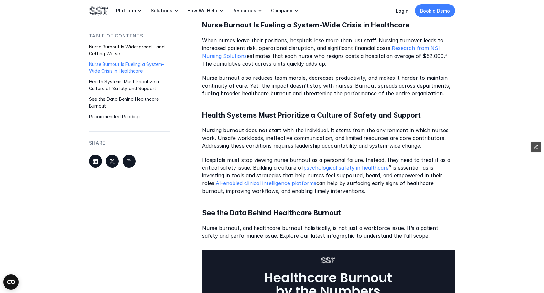
scroll to position [509, 0]
drag, startPoint x: 357, startPoint y: 193, endPoint x: 340, endPoint y: 190, distance: 17.1
click at [340, 190] on p "Hospitals must stop viewing nurse burnout as a personal failure. Instead, they …" at bounding box center [328, 175] width 253 height 39
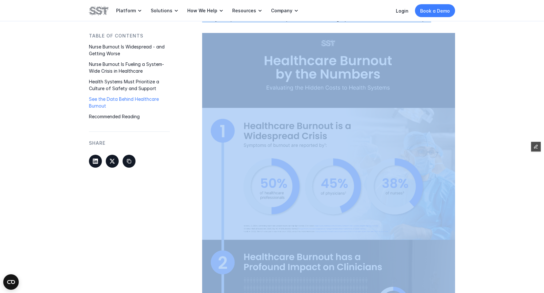
scroll to position [673, 0]
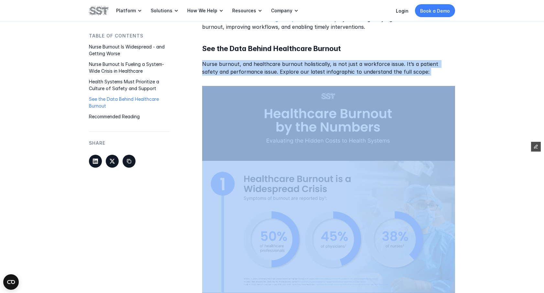
drag, startPoint x: 387, startPoint y: 183, endPoint x: 260, endPoint y: 124, distance: 140.1
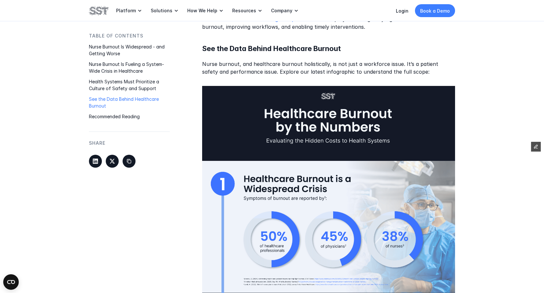
click at [329, 61] on p "Nurse burnout, and healthcare burnout holistically, is not just a workforce iss…" at bounding box center [328, 69] width 253 height 16
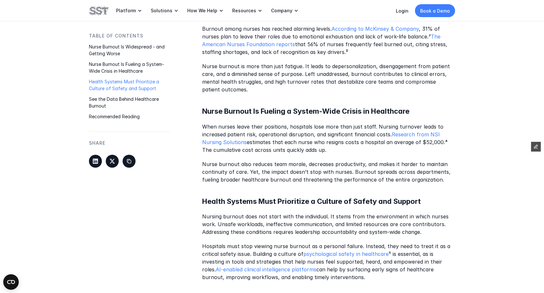
scroll to position [244, 0]
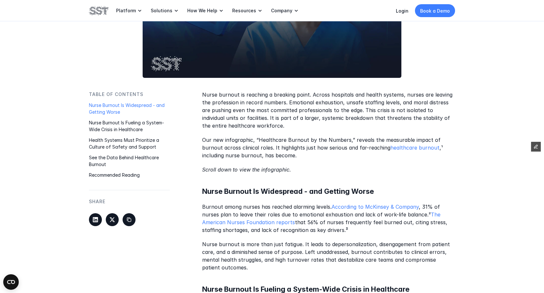
drag, startPoint x: 389, startPoint y: 243, endPoint x: 202, endPoint y: 94, distance: 238.8
copy div "Nurse burnout is reaching a breaking point. Across hospitals and health systems…"
click at [344, 151] on p "Our new infographic, “Healthcare Burnout by the Numbers,” reveals the measurabl…" at bounding box center [328, 147] width 253 height 23
click at [281, 152] on p "Our new infographic, “Healthcare Burnout by the Numbers,” reveals the measurabl…" at bounding box center [328, 147] width 253 height 23
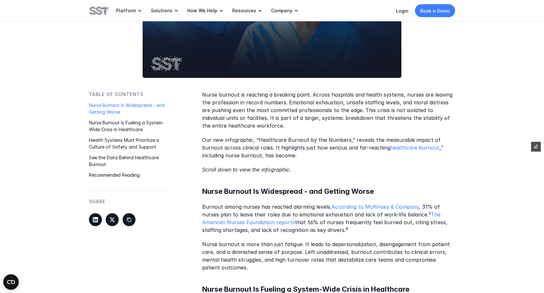
click at [315, 159] on p "Our new infographic, “Healthcare Burnout by the Numbers,” reveals the measurabl…" at bounding box center [328, 147] width 253 height 23
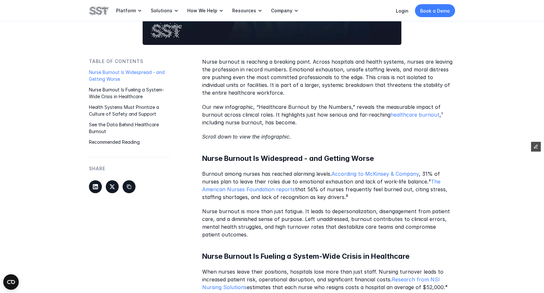
scroll to position [278, 0]
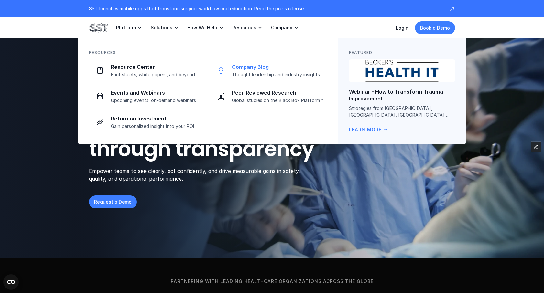
click at [247, 60] on link "Company Blog Thought leadership and industry insights" at bounding box center [268, 71] width 117 height 22
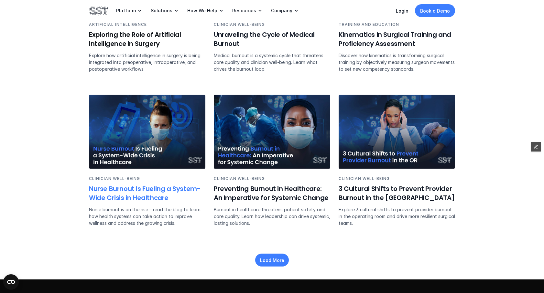
scroll to position [1001, 0]
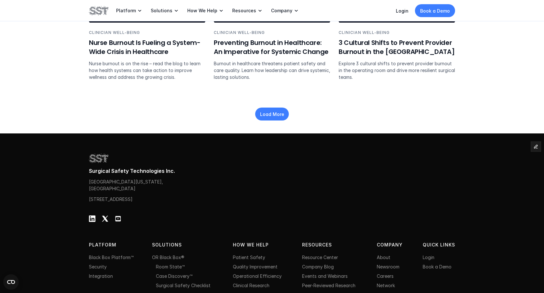
click at [281, 111] on p "Load More" at bounding box center [272, 114] width 24 height 7
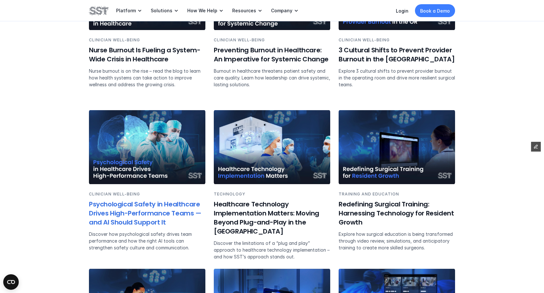
scroll to position [923, 0]
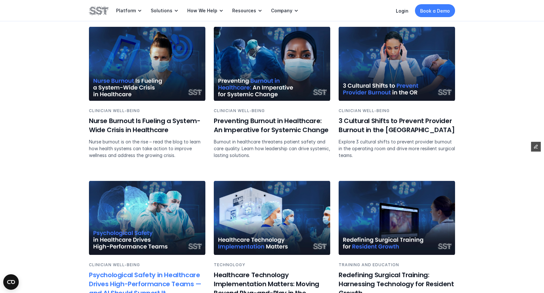
click at [118, 207] on img at bounding box center [147, 218] width 116 height 74
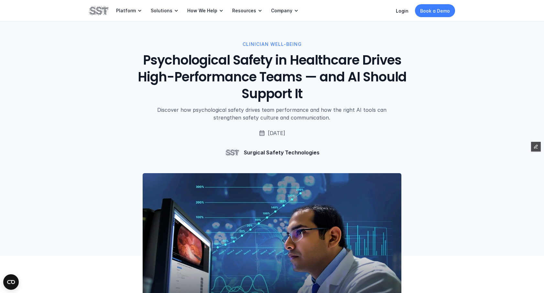
scroll to position [923, 0]
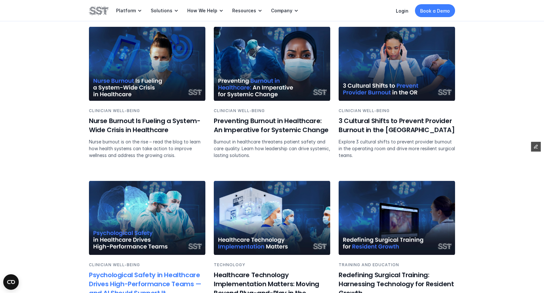
click at [152, 212] on img at bounding box center [147, 218] width 116 height 74
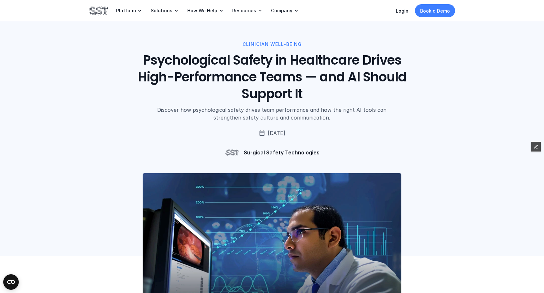
scroll to position [923, 0]
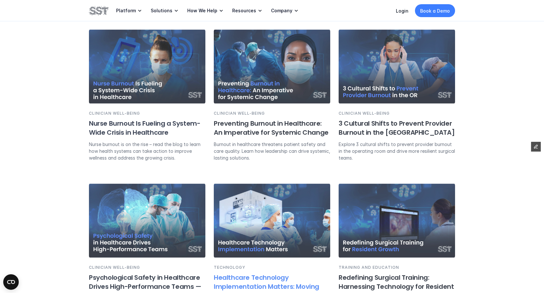
click at [241, 245] on img at bounding box center [272, 221] width 116 height 74
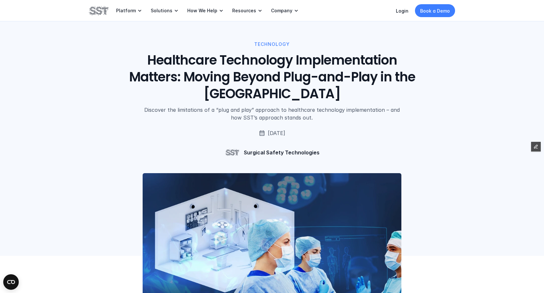
scroll to position [923, 0]
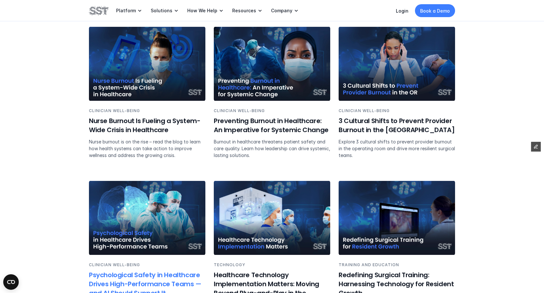
click at [160, 201] on img at bounding box center [147, 218] width 116 height 74
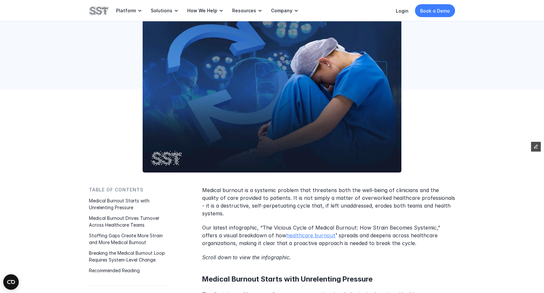
scroll to position [298, 0]
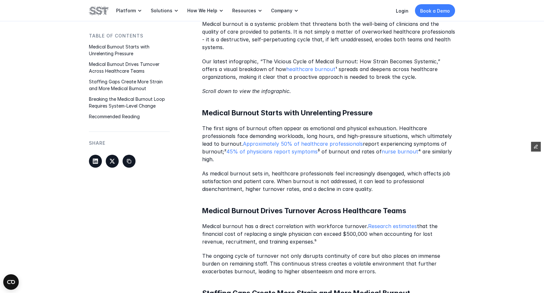
click at [298, 58] on p "Our latest infographic, “The Vicious Cycle of Medical Burnout: How Strain Becom…" at bounding box center [328, 69] width 253 height 23
click at [298, 66] on link "healthcare burnout" at bounding box center [310, 69] width 49 height 6
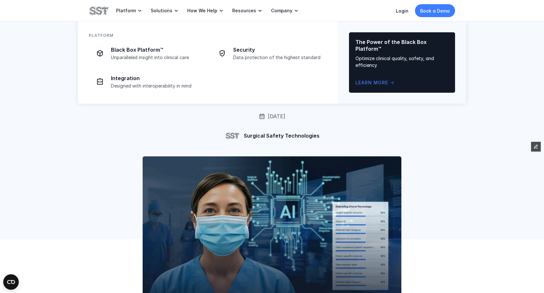
scroll to position [298, 0]
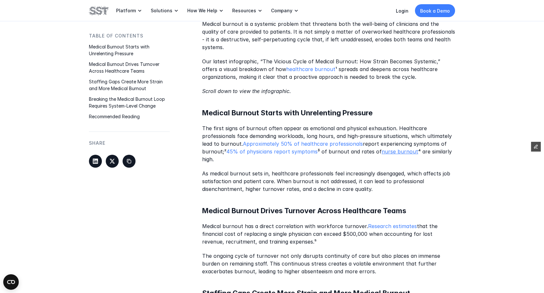
click at [385, 149] on link "nurse burnout" at bounding box center [400, 152] width 37 height 6
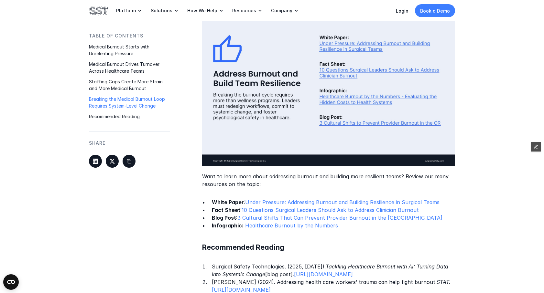
scroll to position [1180, 0]
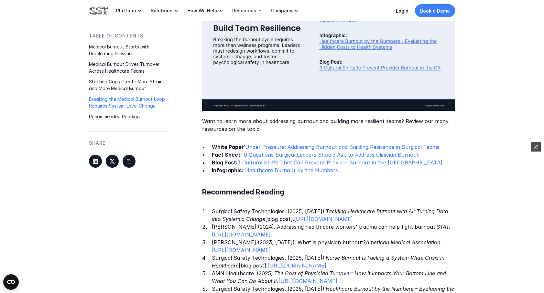
click at [340, 160] on link "3 Cultural Shifts That Can Prevent Provider Burnout in the [GEOGRAPHIC_DATA]" at bounding box center [339, 163] width 205 height 6
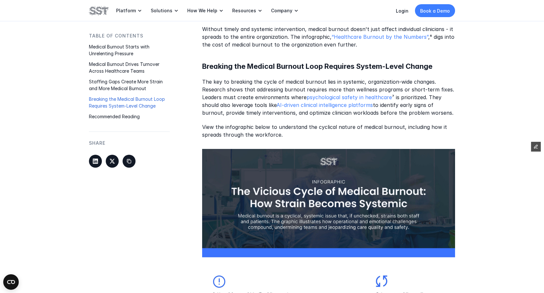
scroll to position [584, 0]
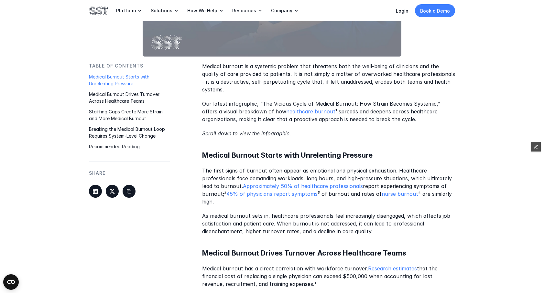
scroll to position [250, 0]
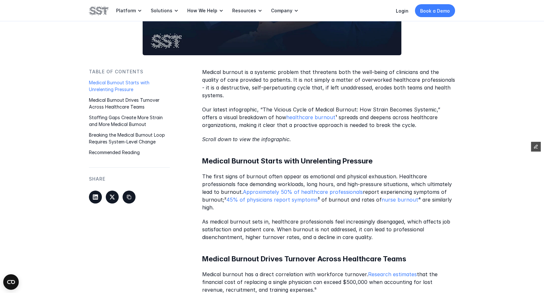
click at [395, 116] on p "Our latest infographic, “The Vicious Cycle of Medical Burnout: How Strain Becom…" at bounding box center [328, 117] width 253 height 23
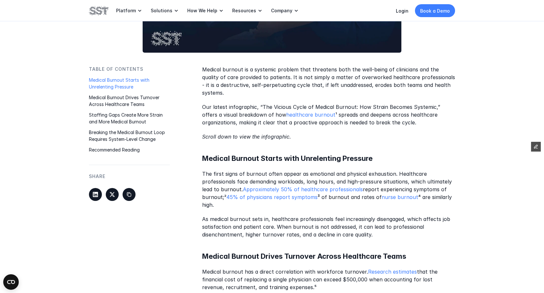
scroll to position [253, 0]
click at [245, 170] on p "The first signs of burnout often appear as emotional and physical exhaustion. H…" at bounding box center [328, 189] width 253 height 39
click at [396, 226] on p "As medical burnout sets in, healthcare professionals feel increasingly disengag…" at bounding box center [328, 226] width 253 height 23
drag, startPoint x: 312, startPoint y: 220, endPoint x: 309, endPoint y: 220, distance: 3.3
click at [309, 220] on p "As medical burnout sets in, healthcare professionals feel increasingly disengag…" at bounding box center [328, 226] width 253 height 23
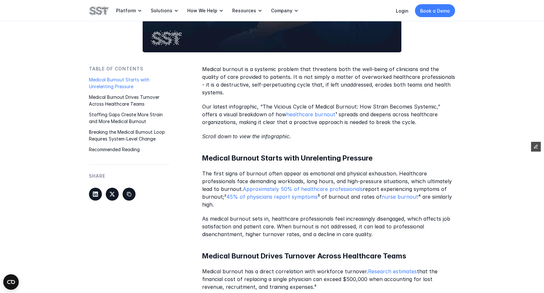
click at [317, 220] on p "As medical burnout sets in, healthcare professionals feel increasingly disengag…" at bounding box center [328, 226] width 253 height 23
drag, startPoint x: 291, startPoint y: 220, endPoint x: 313, endPoint y: 220, distance: 22.0
click at [313, 220] on p "As medical burnout sets in, healthcare professionals feel increasingly disengag…" at bounding box center [328, 226] width 253 height 23
drag, startPoint x: 311, startPoint y: 220, endPoint x: 292, endPoint y: 220, distance: 19.4
click at [292, 220] on p "As medical burnout sets in, healthcare professionals feel increasingly disengag…" at bounding box center [328, 226] width 253 height 23
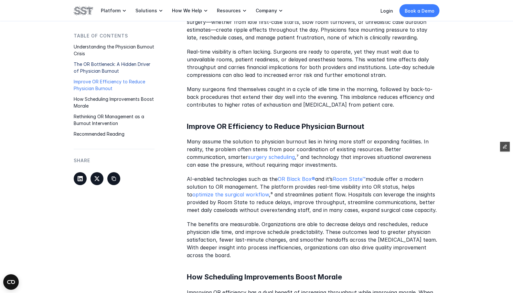
scroll to position [446, 0]
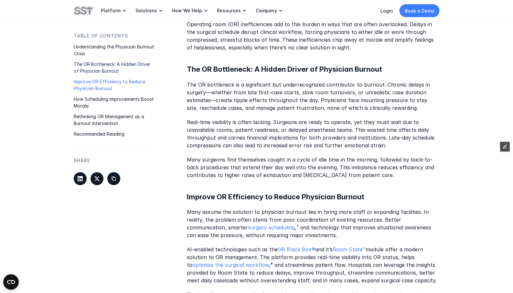
drag, startPoint x: 244, startPoint y: 74, endPoint x: 193, endPoint y: 67, distance: 51.9
click at [192, 66] on div "Understanding the Physician Burnout Crisis Burnout among healthcare professiona…" at bounding box center [313, 298] width 253 height 785
click at [218, 62] on div "Understanding the Physician Burnout Crisis Burnout among healthcare professiona…" at bounding box center [313, 298] width 253 height 785
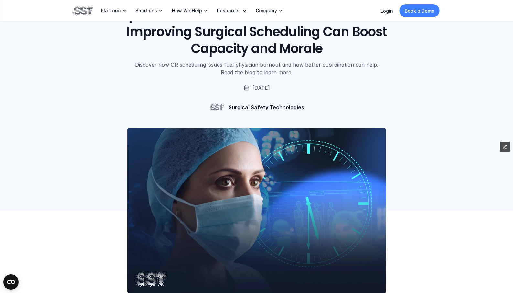
scroll to position [0, 0]
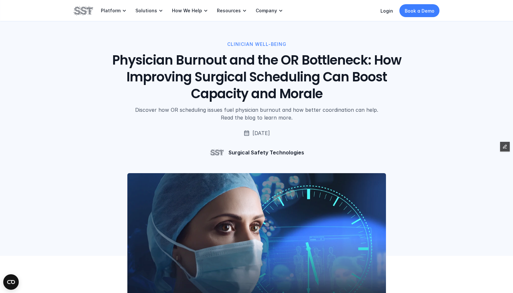
click at [225, 76] on h1 "Physician Burnout and the OR Bottleneck: How Improving Surgical Scheduling Can …" at bounding box center [256, 77] width 293 height 50
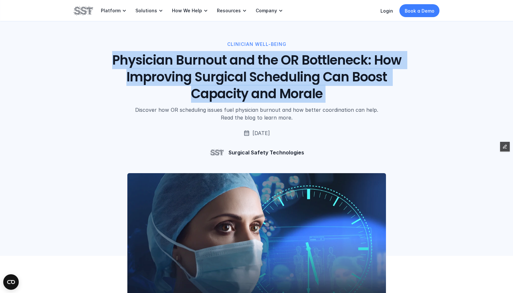
click at [225, 76] on h1 "Physician Burnout and the OR Bottleneck: How Improving Surgical Scheduling Can …" at bounding box center [256, 77] width 293 height 50
copy h1 "Physician Burnout and the OR Bottleneck: How Improving Surgical Scheduling Can …"
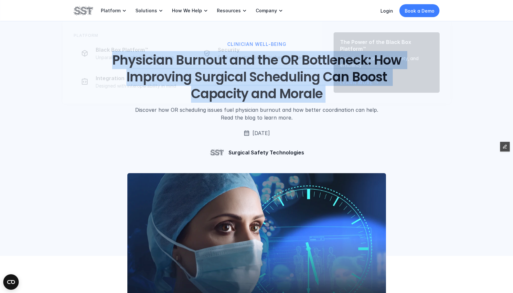
click at [201, 191] on img at bounding box center [256, 256] width 259 height 166
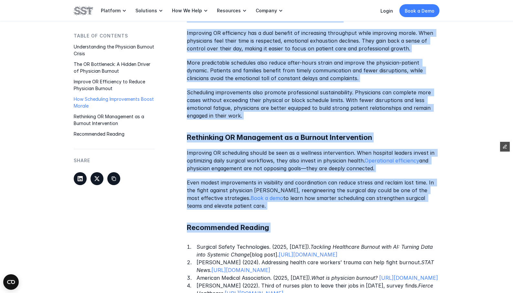
scroll to position [778, 0]
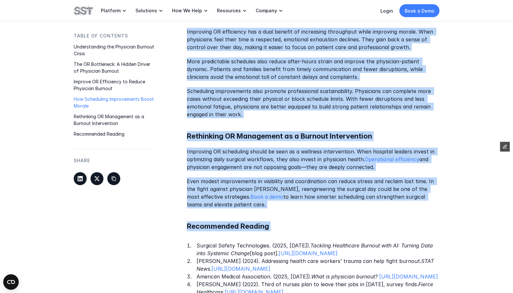
drag, startPoint x: 185, startPoint y: 36, endPoint x: 336, endPoint y: 210, distance: 230.2
copy div "Understanding the Physician Burnout Crisis Burnout among healthcare professiona…"
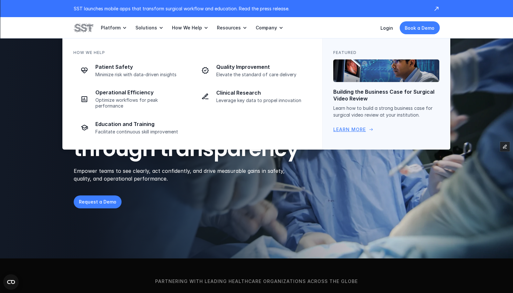
click at [434, 106] on p "Learn how to build a strong business case for surgical video review at your ins…" at bounding box center [387, 112] width 106 height 14
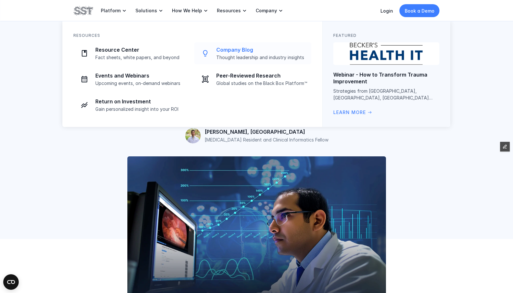
click at [237, 47] on p "Company Blog" at bounding box center [261, 50] width 91 height 7
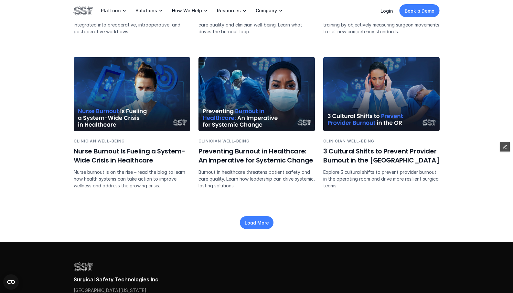
scroll to position [905, 0]
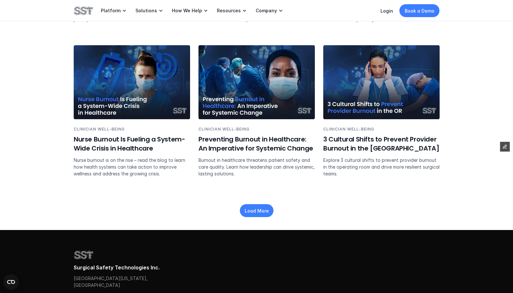
click at [263, 203] on div "Load More" at bounding box center [257, 214] width 366 height 31
click at [255, 213] on p "Load More" at bounding box center [257, 211] width 24 height 7
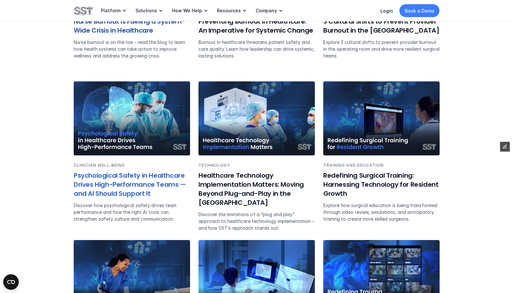
scroll to position [1039, 0]
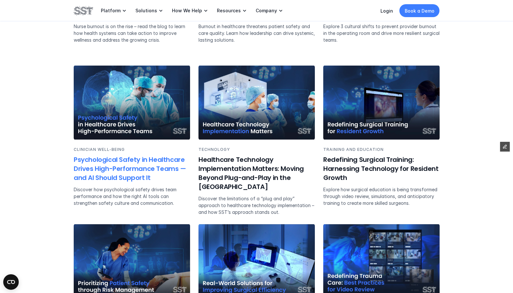
click at [134, 125] on img at bounding box center [132, 103] width 116 height 74
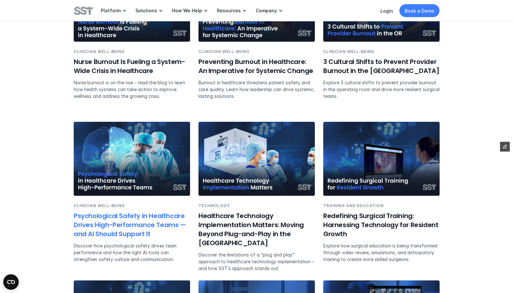
scroll to position [909, 0]
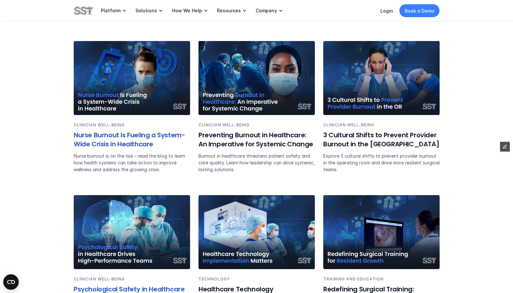
click at [140, 106] on img at bounding box center [132, 78] width 116 height 74
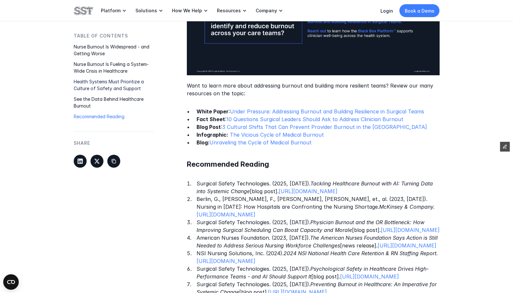
scroll to position [1474, 0]
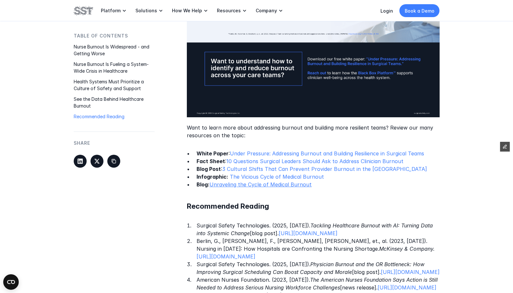
click at [272, 182] on link "Unraveling the Cycle of Medical Burnout" at bounding box center [261, 185] width 102 height 6
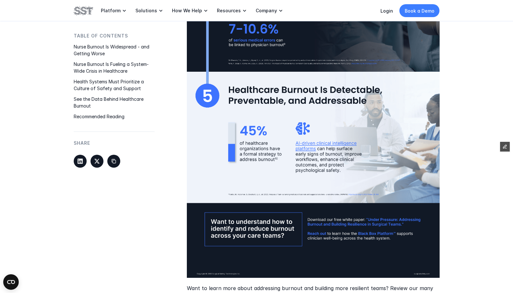
scroll to position [1250, 0]
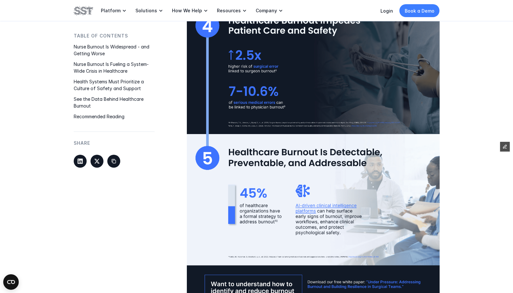
scroll to position [909, 0]
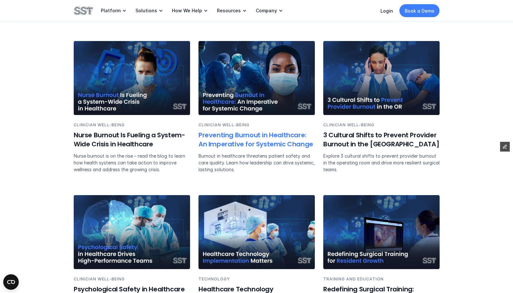
click at [264, 143] on h6 "Preventing Burnout in Healthcare: An Imperative for Systemic Change" at bounding box center [257, 140] width 116 height 18
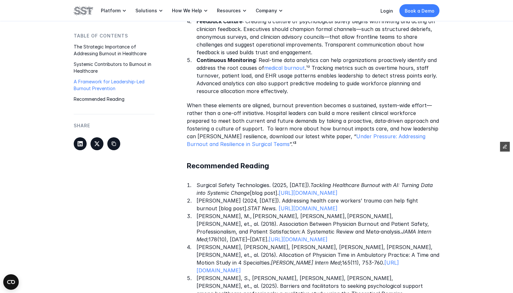
scroll to position [926, 0]
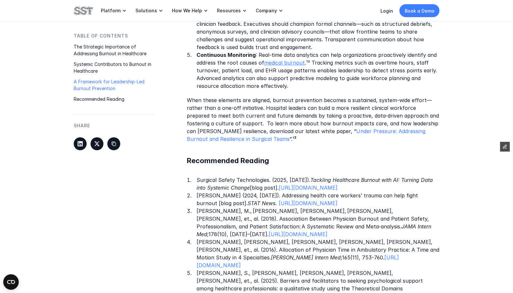
click at [278, 60] on link "medical burnout" at bounding box center [284, 63] width 41 height 6
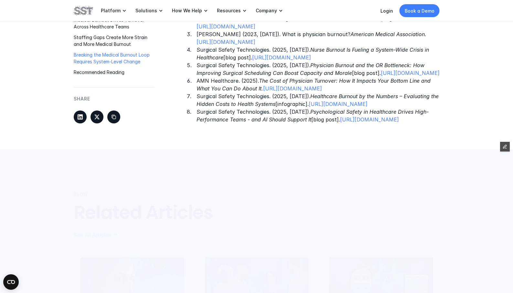
scroll to position [1592, 0]
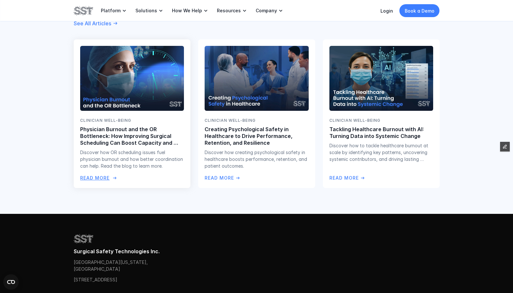
click at [117, 112] on img at bounding box center [132, 78] width 106 height 66
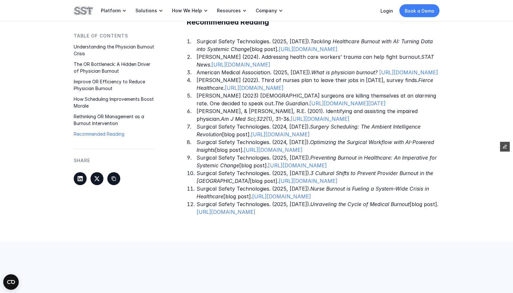
scroll to position [999, 0]
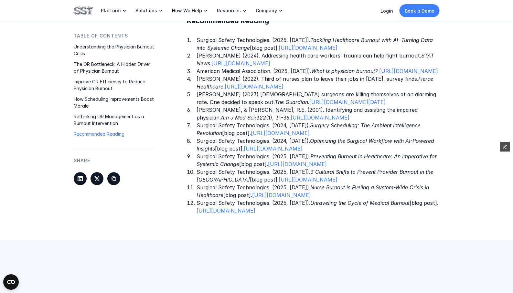
click at [256, 214] on link "https://www.surgicalsafety.com/blog/medical-burnout-unraveling-the-cycle" at bounding box center [226, 211] width 59 height 6
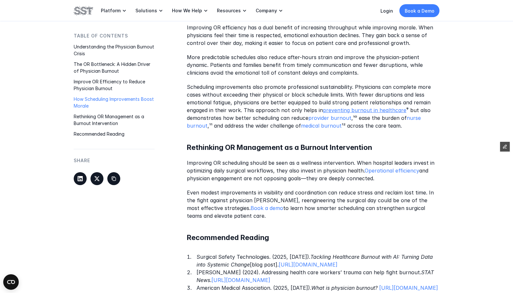
click at [331, 112] on link "preventing burnout in healthcare" at bounding box center [364, 110] width 83 height 6
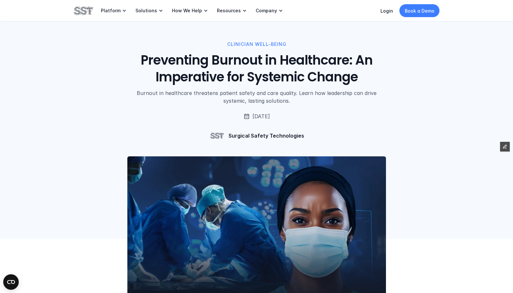
click at [80, 12] on img at bounding box center [83, 10] width 19 height 11
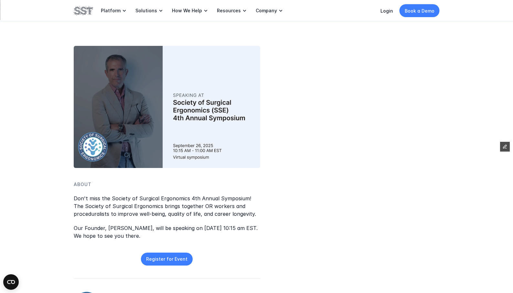
scroll to position [116, 0]
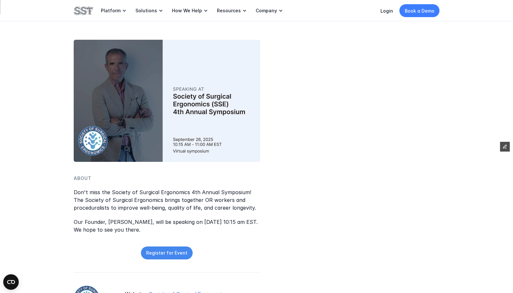
click at [164, 256] on p "Register for Event" at bounding box center [166, 253] width 41 height 7
click at [78, 4] on div "Platform Solutions How We Help Resources Company" at bounding box center [179, 10] width 211 height 21
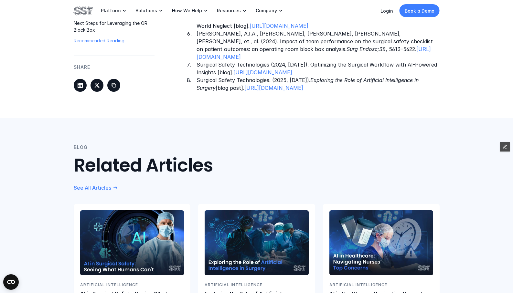
scroll to position [1741, 0]
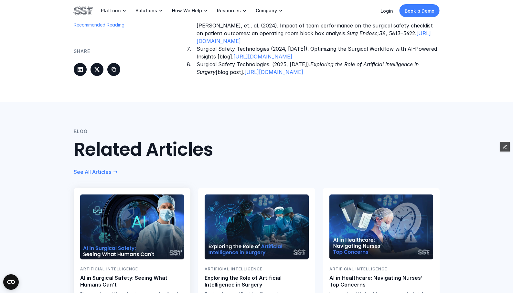
click at [146, 208] on img at bounding box center [132, 227] width 106 height 66
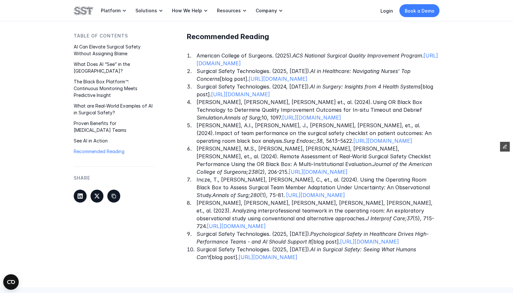
scroll to position [1523, 0]
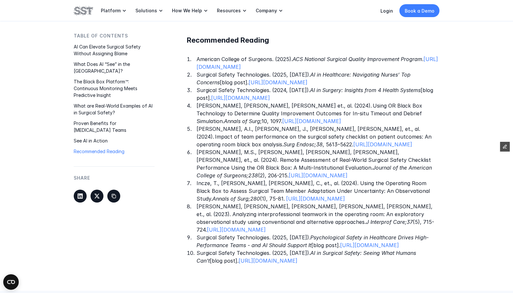
drag, startPoint x: 361, startPoint y: 88, endPoint x: 194, endPoint y: 80, distance: 167.8
click at [194, 80] on ol "American College of Surgeons. (2025). ACS National Surgical Quality Improvement…" at bounding box center [313, 161] width 253 height 210
copy p "Surgical Safety Technologies. (2024, [DATE]). AI in Surgery: Insights from 4 He…"
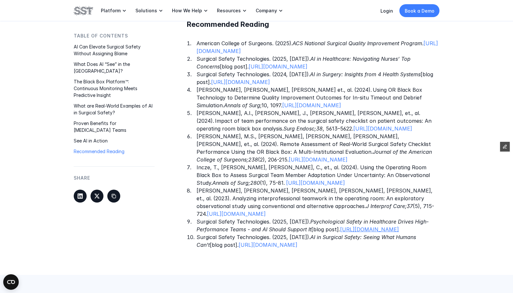
scroll to position [1546, 0]
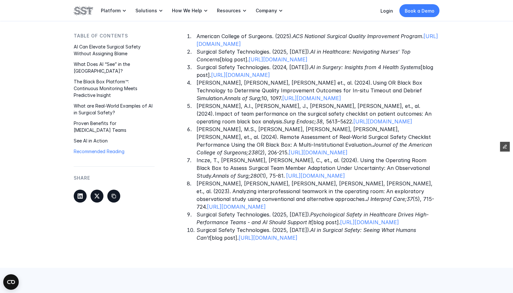
click at [429, 242] on p "Surgical Safety Technologies. (2025, [DATE]). AI in Surgical Safety: Seeing Wha…" at bounding box center [318, 235] width 243 height 16
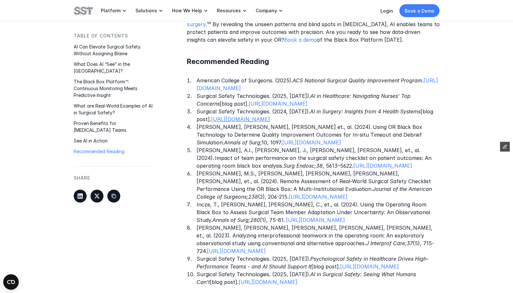
scroll to position [1501, 0]
click at [270, 117] on link "[URL][DOMAIN_NAME]" at bounding box center [240, 120] width 59 height 6
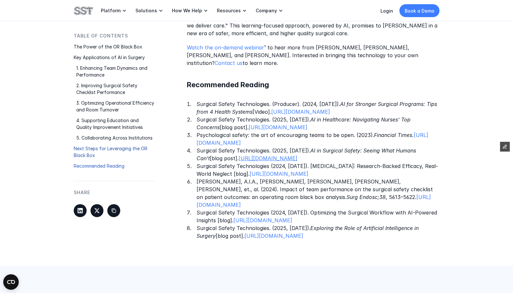
scroll to position [1585, 0]
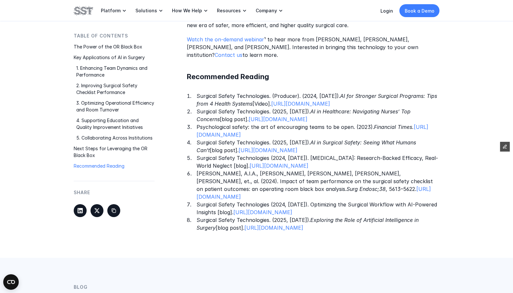
drag, startPoint x: 406, startPoint y: 204, endPoint x: 195, endPoint y: 200, distance: 211.3
click at [195, 200] on ol "Surgical Safety Technologies. (Producer). (2024, September 10). AI for Stronger…" at bounding box center [313, 163] width 253 height 140
copy p "Surgical Safety Technologies. (2025, July 10). Exploring the Role of Artificial…"
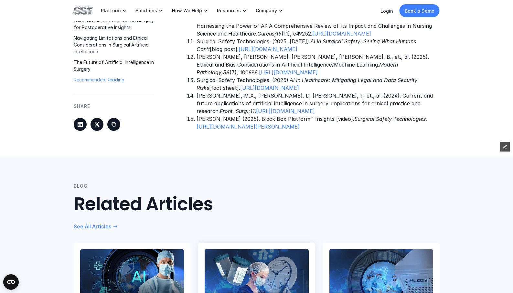
scroll to position [1770, 0]
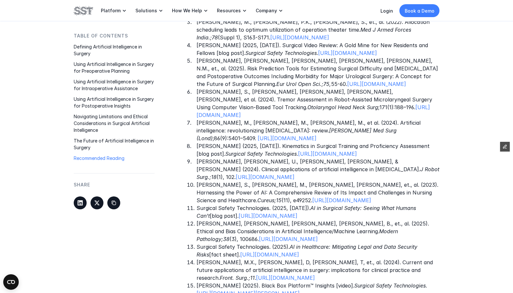
drag, startPoint x: 445, startPoint y: 166, endPoint x: 417, endPoint y: 178, distance: 30.3
drag, startPoint x: 426, startPoint y: 178, endPoint x: 194, endPoint y: 171, distance: 232.7
click at [197, 205] on li "Surgical Safety Technologies. (2025, [DATE]). AI in Surgical Safety: Seeing Wha…" at bounding box center [318, 213] width 243 height 16
copy p "Surgical Safety Technologies. (2025, [DATE]). AI in Surgical Safety: Seeing Wha…"
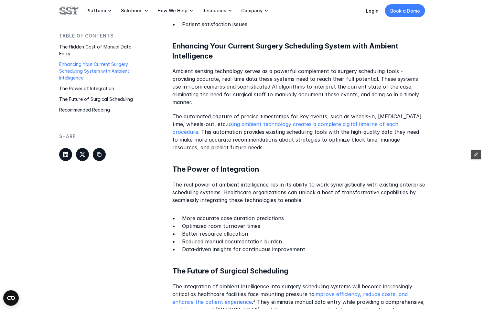
scroll to position [653, 0]
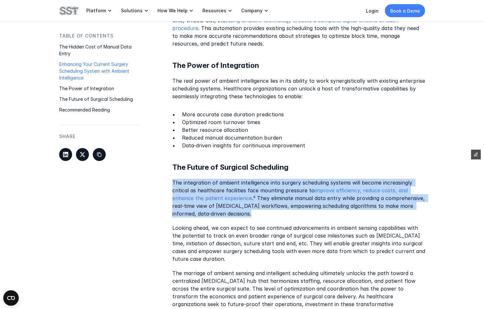
drag, startPoint x: 171, startPoint y: 173, endPoint x: 262, endPoint y: 208, distance: 98.3
click at [262, 208] on div "Table of Contents The Hidden Cost of Manual Data Entry Enhancing Your Current S…" at bounding box center [242, 32] width 366 height 698
copy p "The integration of ambient intelligence into surgery scheduling systems will be…"
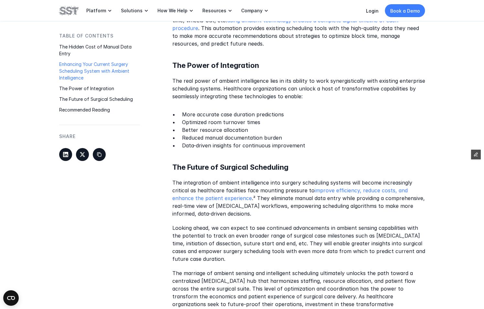
click at [257, 127] on p "Better resource allocation" at bounding box center [303, 131] width 243 height 8
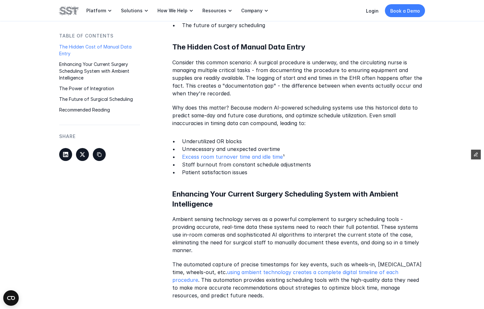
scroll to position [399, 0]
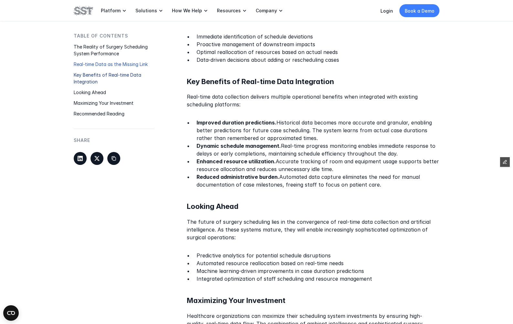
scroll to position [563, 0]
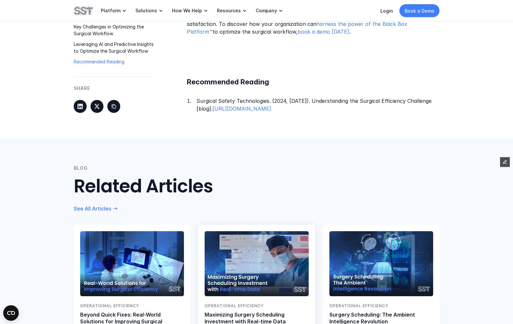
scroll to position [759, 0]
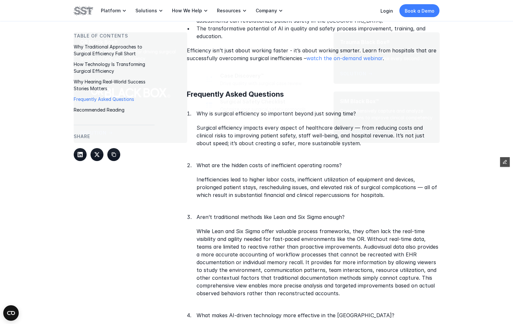
scroll to position [940, 0]
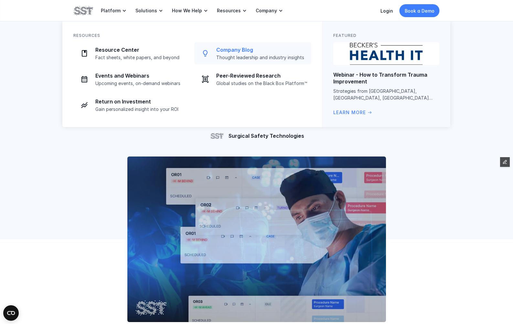
click at [242, 50] on p "Company Blog" at bounding box center [261, 50] width 91 height 7
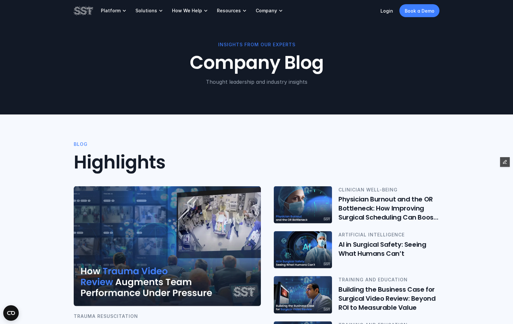
click at [198, 259] on img at bounding box center [167, 246] width 187 height 120
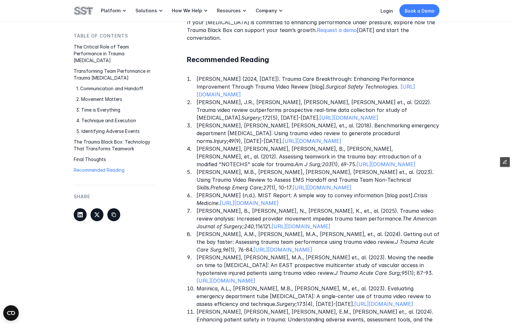
scroll to position [1390, 0]
drag, startPoint x: 372, startPoint y: 55, endPoint x: 292, endPoint y: 59, distance: 80.3
click at [292, 75] on p "[PERSON_NAME] (2024, [DATE]). Trauma Care Breakthrough: Enhancing Performance I…" at bounding box center [318, 86] width 243 height 23
copy p "Surgical Safety Technologies."
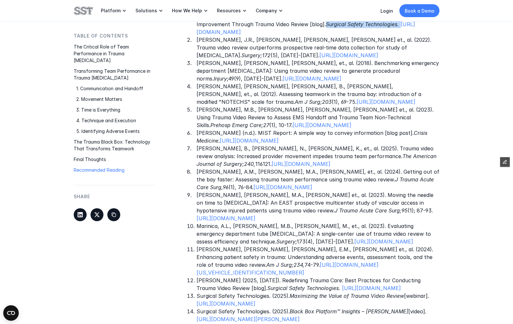
scroll to position [1456, 0]
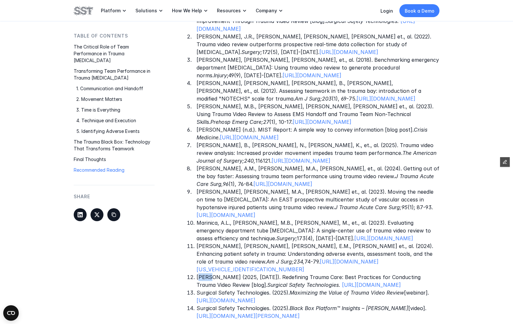
drag, startPoint x: 201, startPoint y: 248, endPoint x: 214, endPoint y: 249, distance: 13.0
click at [214, 273] on p "Dumas, R.P. (2025, March 4). Redefining Trauma Care: Best Practices for Conduct…" at bounding box center [318, 281] width 243 height 16
click at [324, 290] on em "Maximizing the Value of Trauma Video Review" at bounding box center [347, 293] width 115 height 6
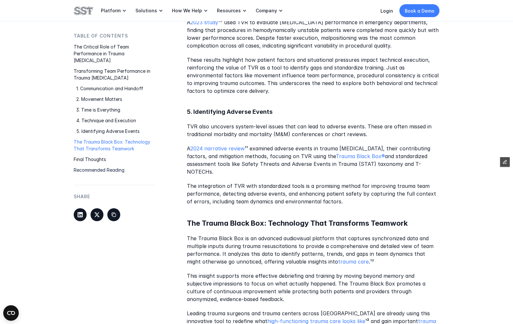
scroll to position [808, 0]
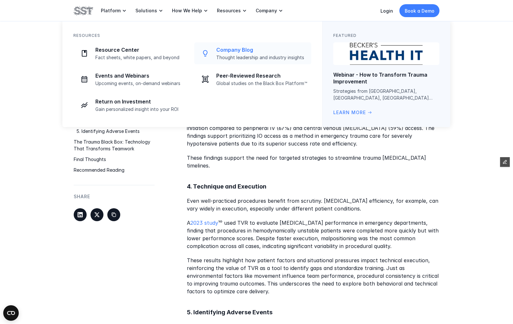
click at [226, 53] on p "Company Blog" at bounding box center [261, 50] width 91 height 7
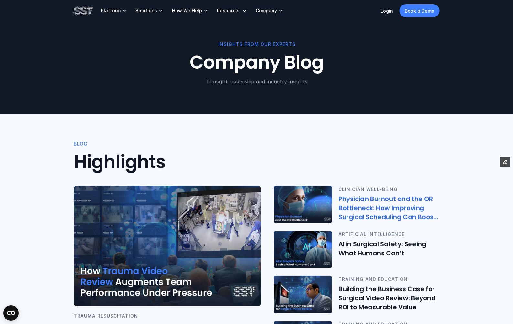
click at [311, 202] on img at bounding box center [303, 205] width 60 height 38
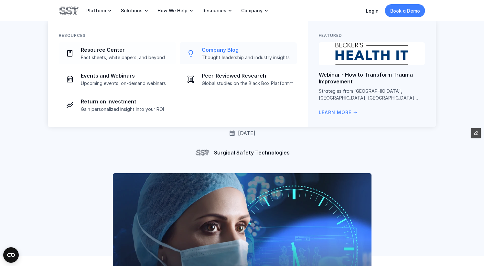
click at [235, 58] on p "Thought leadership and industry insights" at bounding box center [247, 58] width 91 height 6
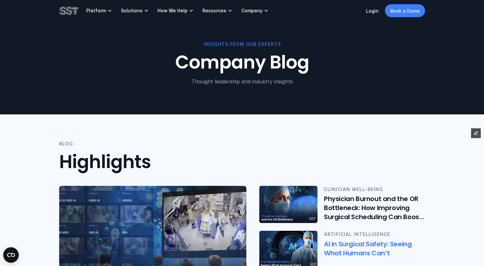
click at [332, 232] on p "ARTIFICIAL INTELLIGENCE" at bounding box center [374, 234] width 101 height 7
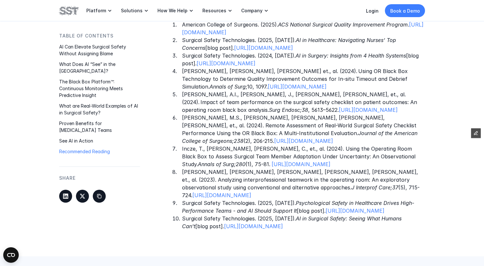
scroll to position [1644, 0]
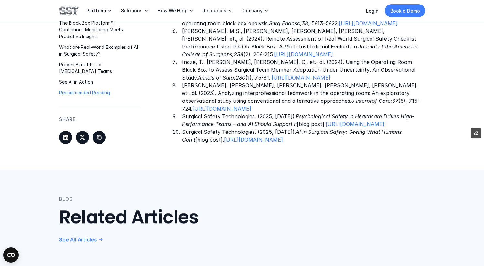
click at [210, 144] on p "Surgical Safety Technologies. (2025, August 13). AI in Surgical Safety: Seeing …" at bounding box center [303, 136] width 243 height 16
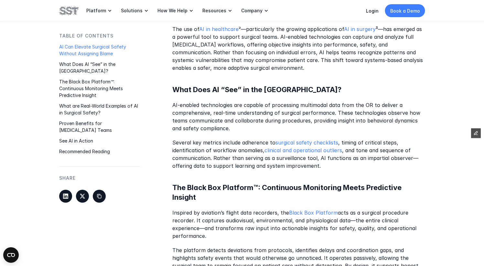
scroll to position [425, 0]
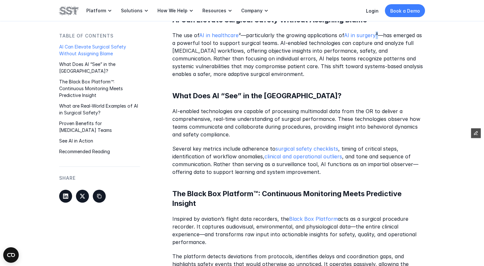
click at [375, 35] on p "The use of AI in healthcare ²—particularly the growing applications of AI in su…" at bounding box center [298, 54] width 253 height 47
copy p "³"
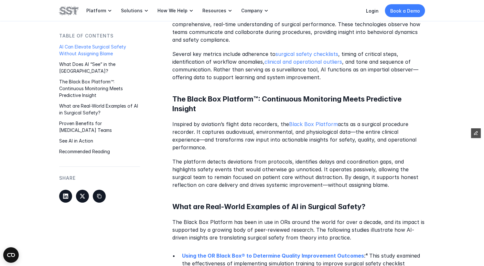
scroll to position [528, 0]
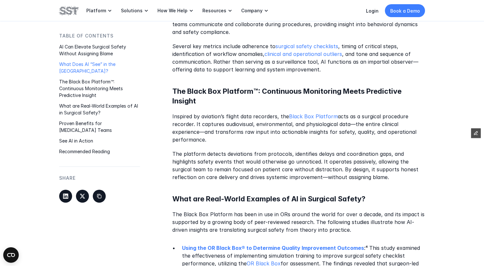
copy p "⁴"
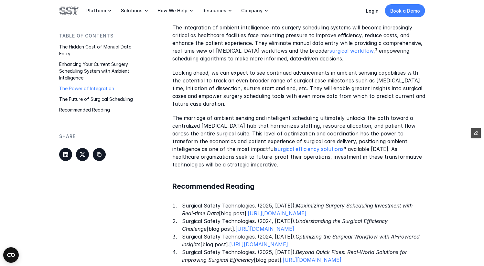
scroll to position [894, 0]
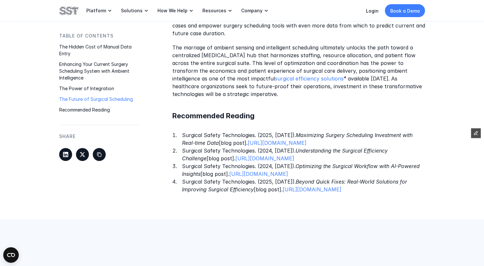
drag, startPoint x: 224, startPoint y: 195, endPoint x: 169, endPoint y: 129, distance: 86.1
copy ol "Surgical Safety Technologies. (2025, January 15). Maximizing Surgery Scheduling…"
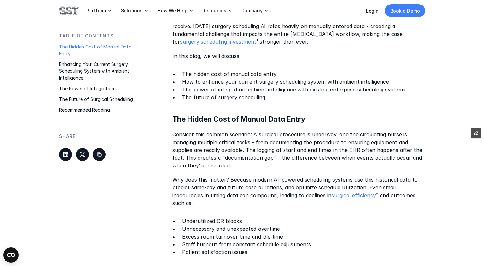
scroll to position [335, 0]
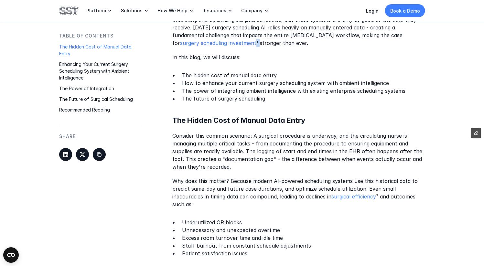
click at [200, 41] on p "The precision of operating room scheduling has long been considered more art th…" at bounding box center [298, 23] width 253 height 47
copy p "¹"
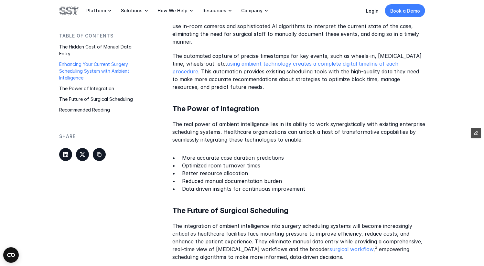
scroll to position [741, 0]
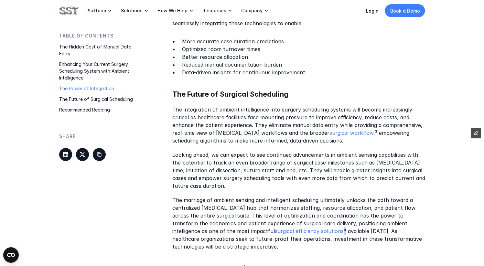
click at [288, 222] on p "The marriage of ambient sensing and intelligent scheduling ultimately unlocks t…" at bounding box center [298, 223] width 253 height 54
copy p "⁴"
click at [362, 121] on p "The integration of ambient intelligence into surgery scheduling systems will be…" at bounding box center [298, 125] width 253 height 39
click at [363, 124] on p "The integration of ambient intelligence into surgery scheduling systems will be…" at bounding box center [298, 125] width 253 height 39
copy p "³"
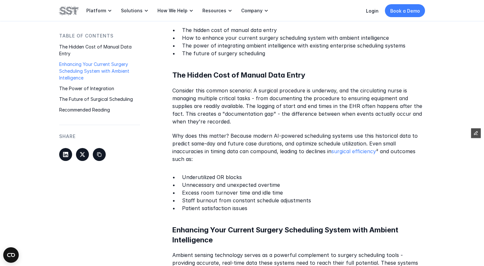
scroll to position [379, 0]
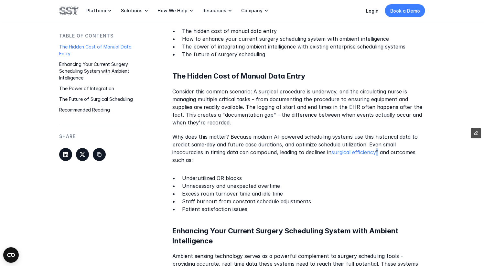
click at [378, 152] on p "Why does this matter? Because modern AI-powered scheduling systems use this his…" at bounding box center [298, 148] width 253 height 31
copy p "²"
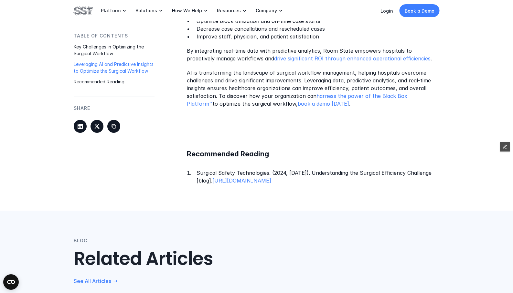
scroll to position [763, 0]
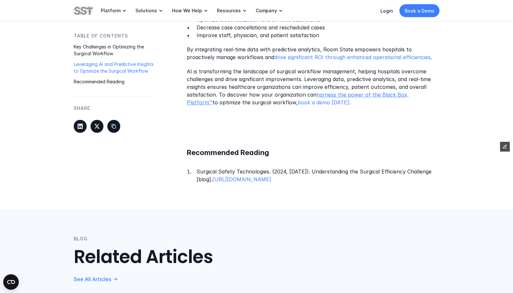
click at [347, 94] on link "harness the power of the Black Box Platform™" at bounding box center [298, 99] width 222 height 14
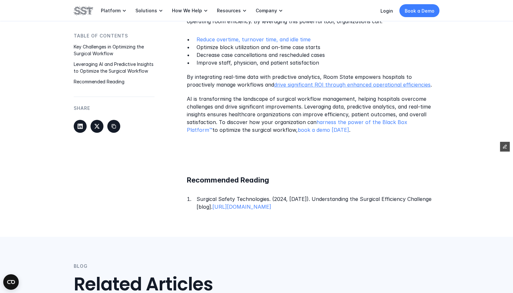
scroll to position [703, 0]
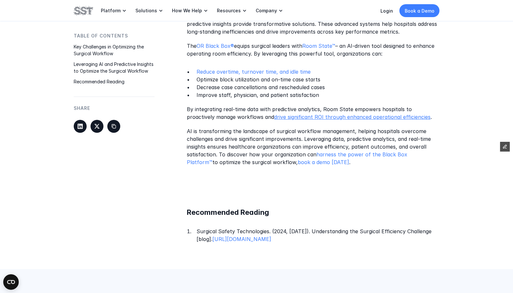
click at [314, 118] on link "drive significant ROI through enhanced operational efficiencies" at bounding box center [352, 117] width 157 height 6
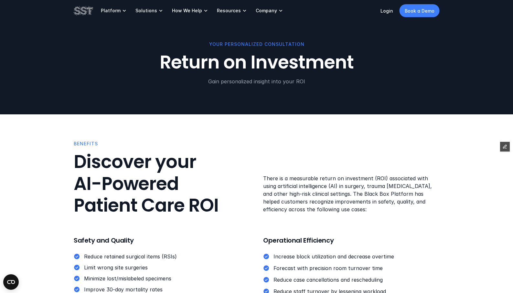
scroll to position [703, 0]
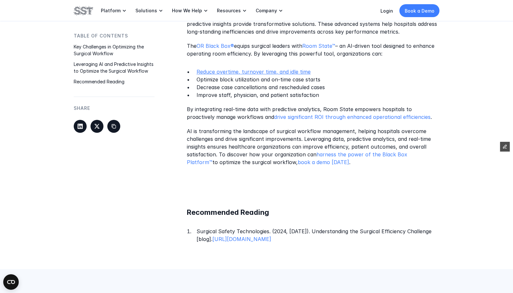
click at [268, 74] on link "Reduce overtime, turnover time, and idle time" at bounding box center [254, 72] width 114 height 6
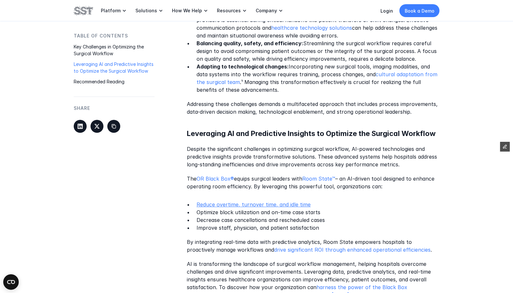
scroll to position [469, 0]
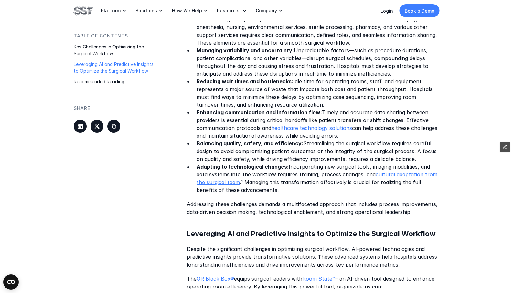
click at [225, 184] on link "cultural adaptation from the surgical team" at bounding box center [318, 178] width 243 height 14
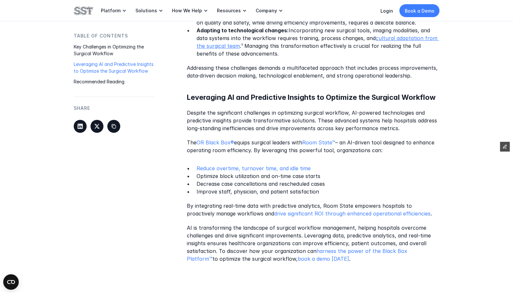
scroll to position [482, 0]
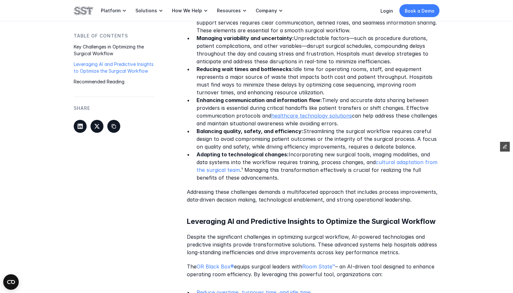
click at [332, 117] on link "healthcare technology solutions" at bounding box center [311, 116] width 81 height 6
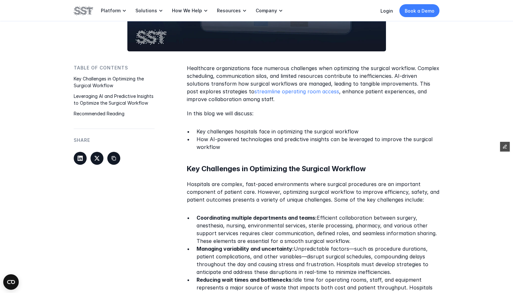
scroll to position [156, 0]
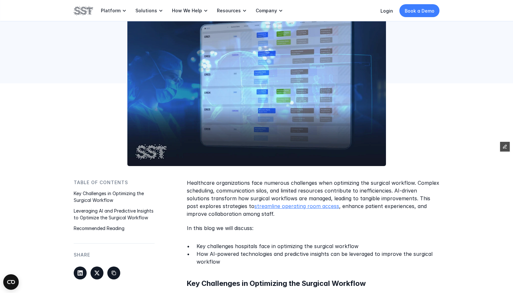
click at [269, 207] on link "streamline operating room access" at bounding box center [297, 206] width 85 height 6
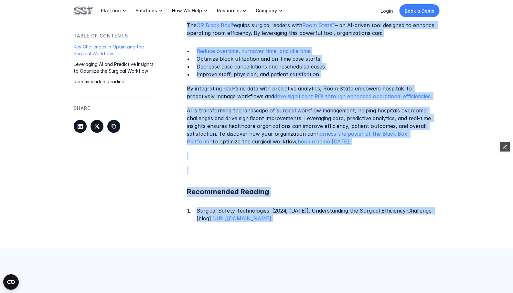
scroll to position [726, 0]
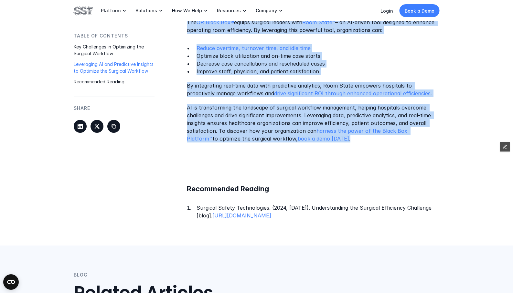
drag, startPoint x: 188, startPoint y: 56, endPoint x: 318, endPoint y: 144, distance: 157.0
copy div "Healthcare organizations face numerous challenges when optimizing the surgical …"
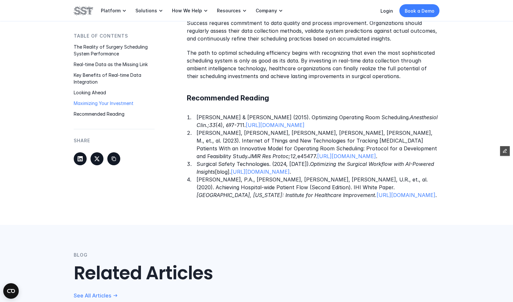
scroll to position [981, 0]
